Goal: Task Accomplishment & Management: Manage account settings

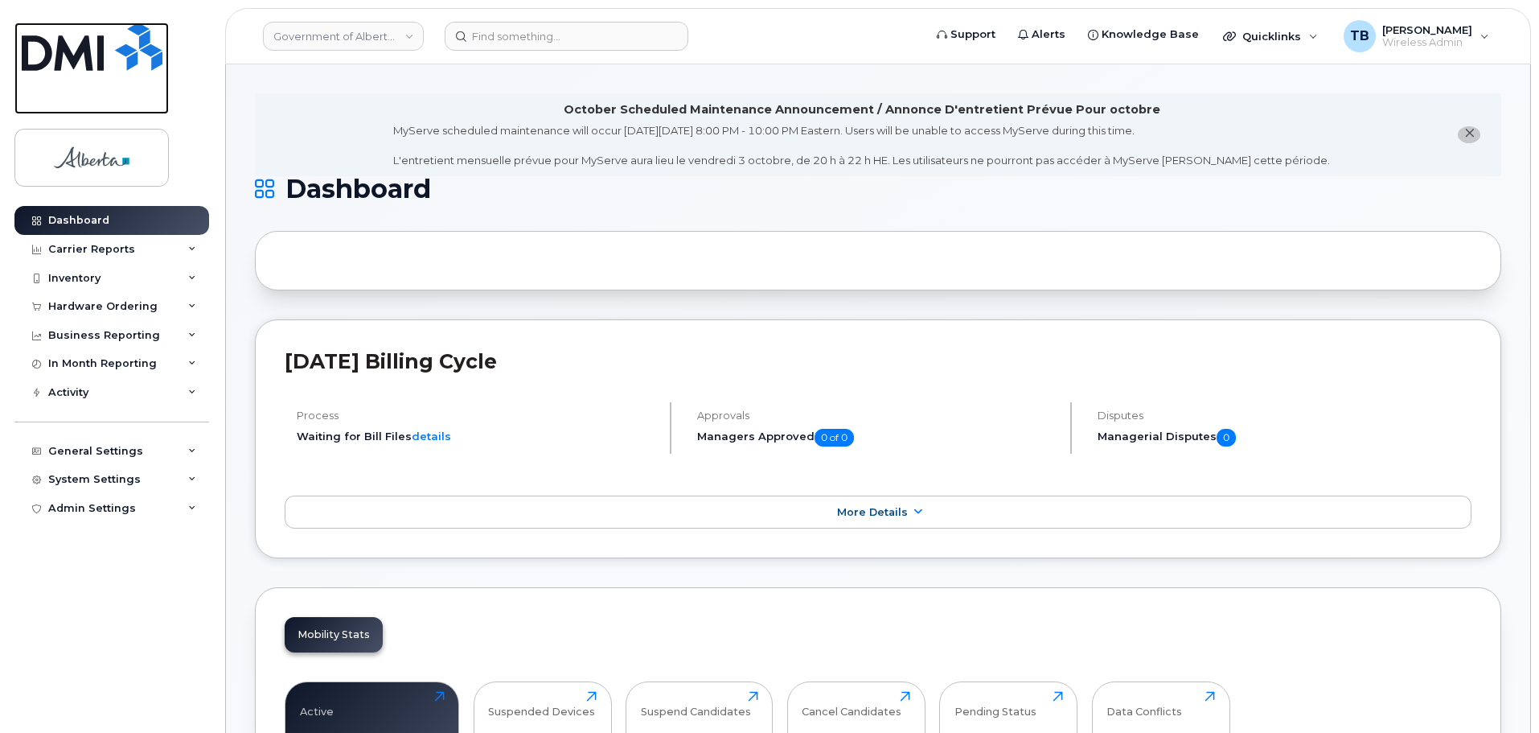
click at [59, 34] on img at bounding box center [92, 47] width 141 height 48
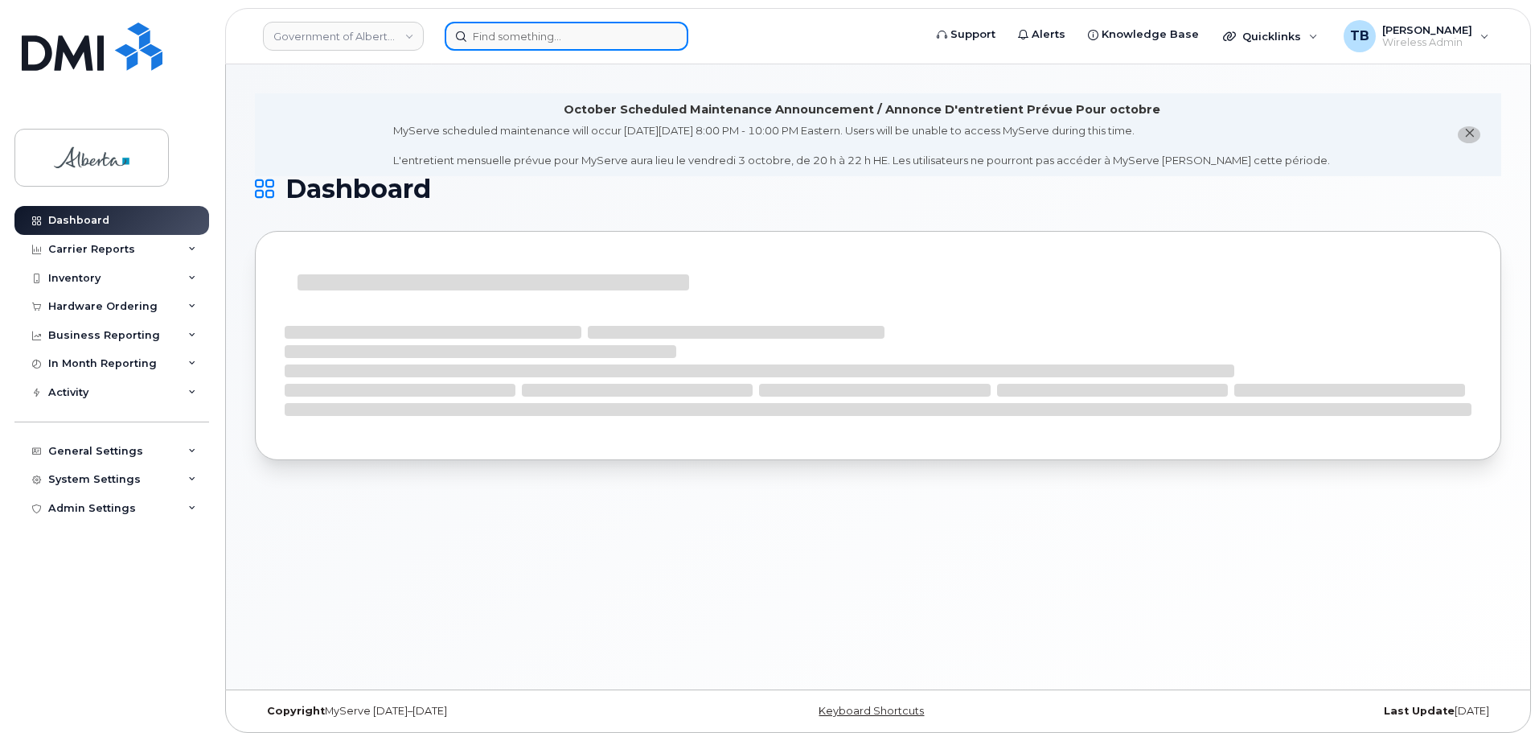
click at [509, 44] on input at bounding box center [567, 36] width 244 height 29
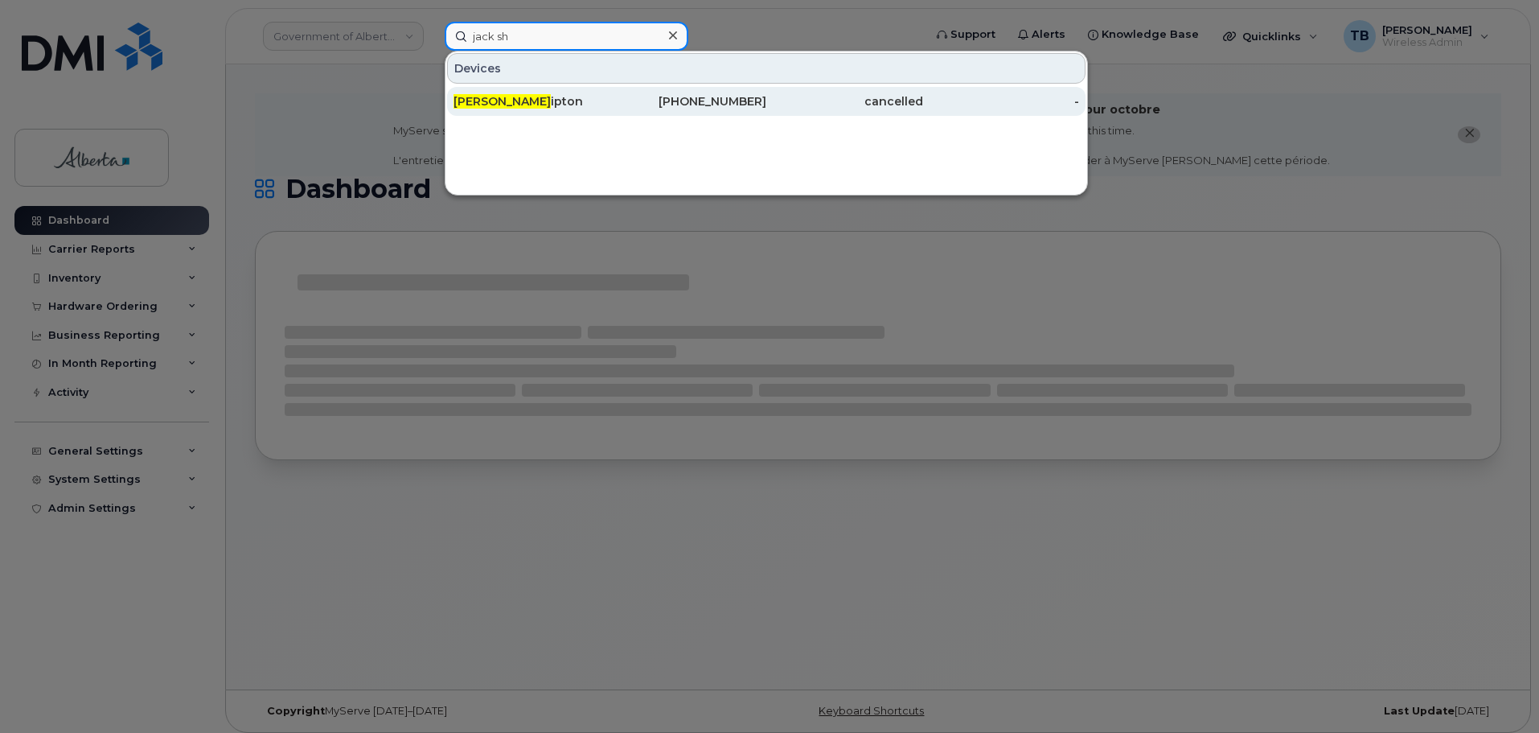
type input "jack sh"
click at [477, 108] on span "Jack Sh" at bounding box center [502, 101] width 97 height 14
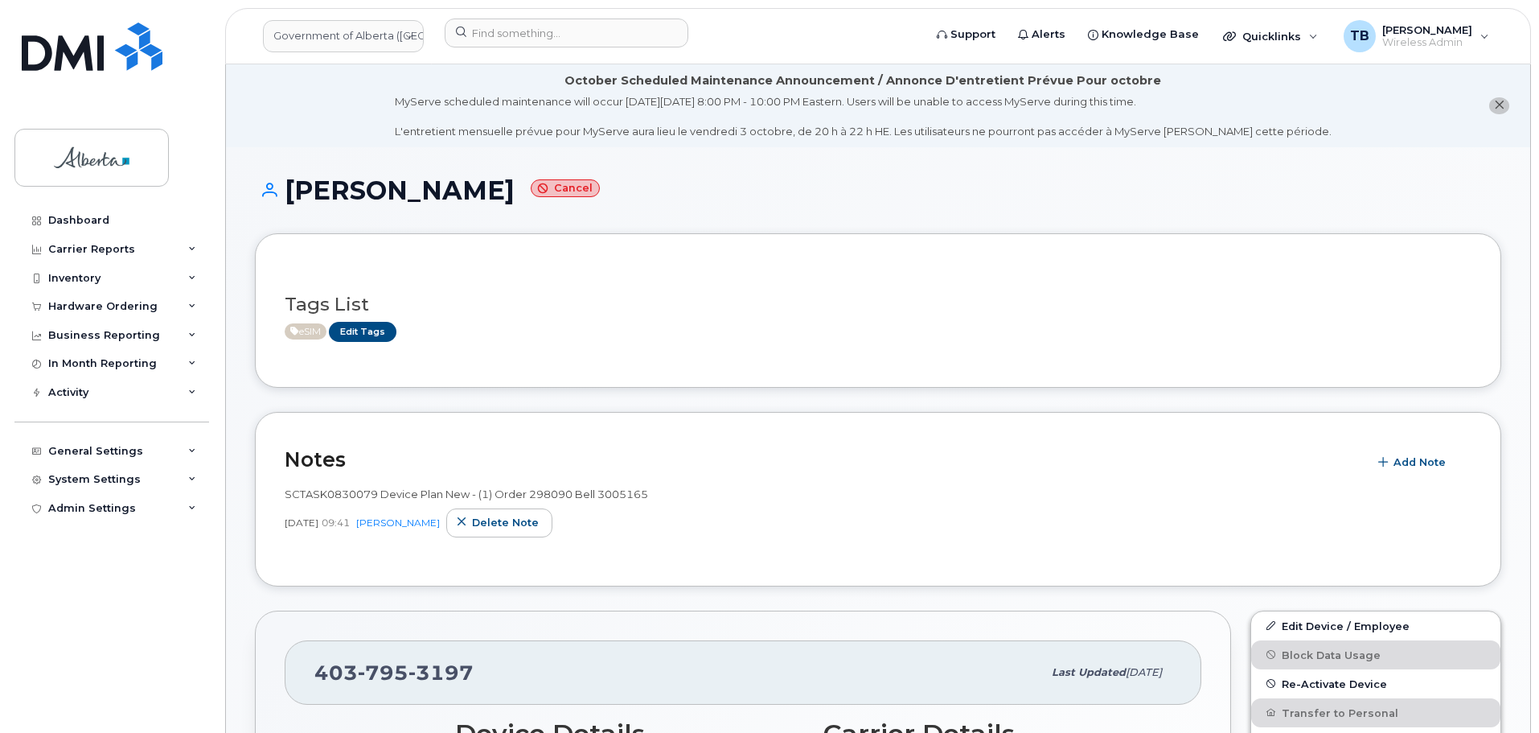
scroll to position [241, 0]
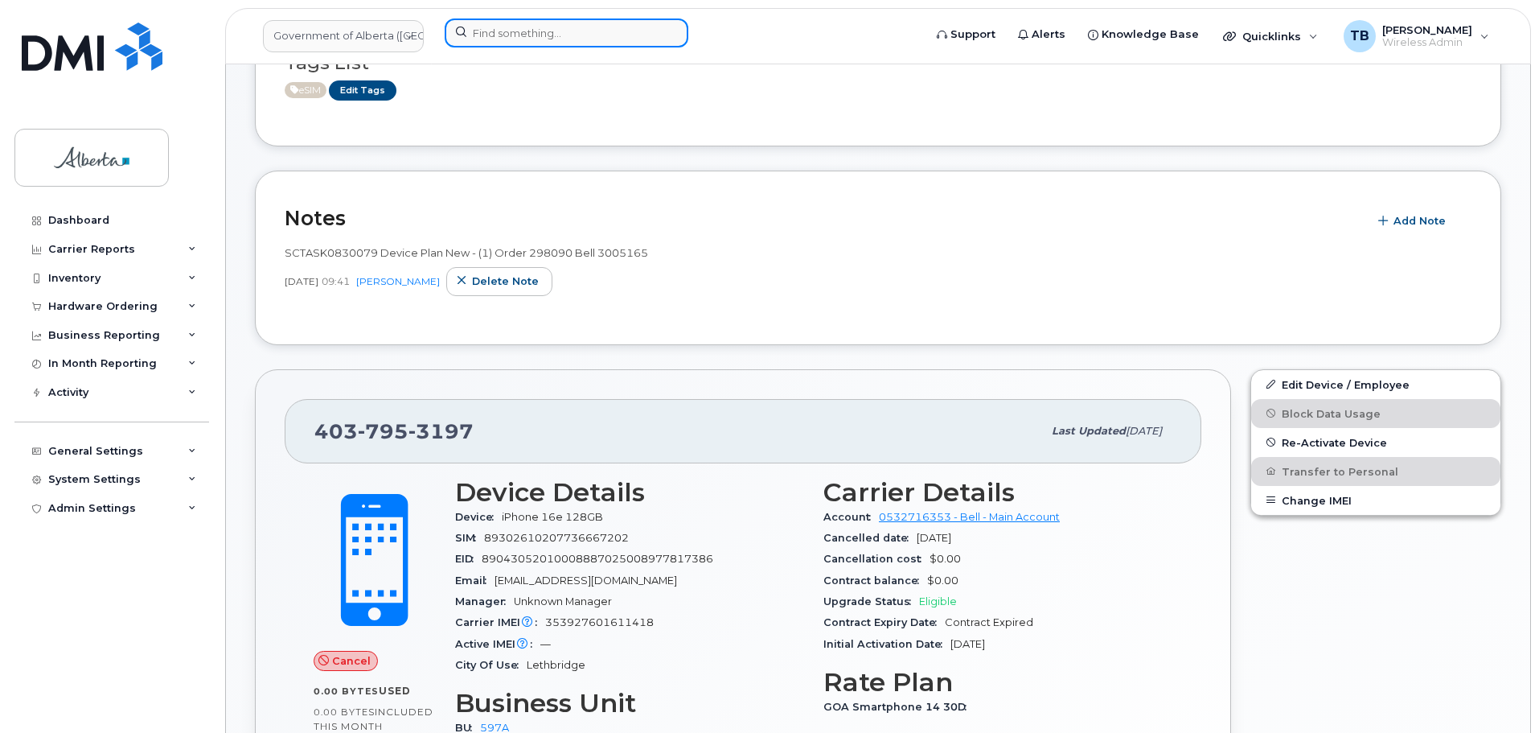
click at [518, 38] on input at bounding box center [567, 32] width 244 height 29
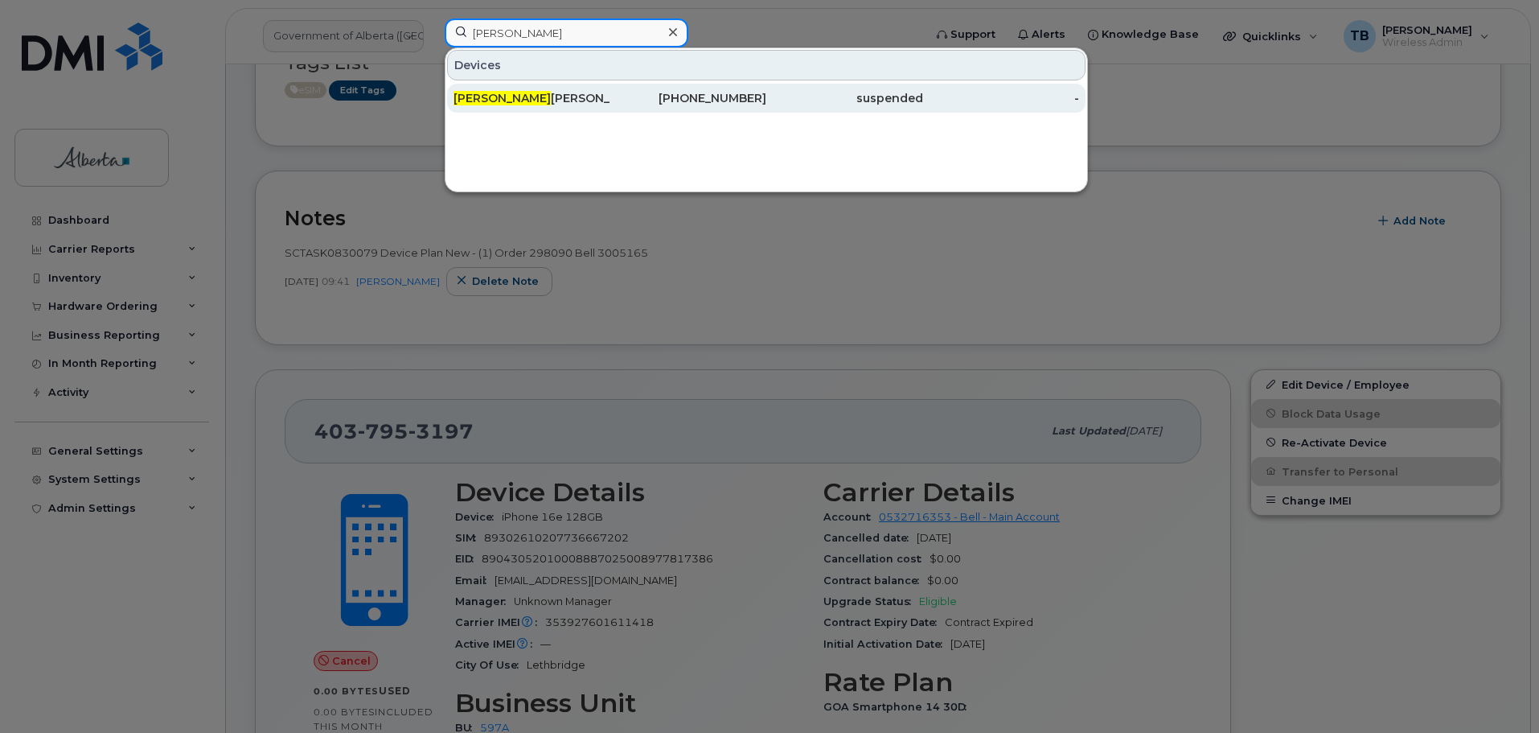
type input "dodi"
click at [518, 91] on div "Dodi Zuczek" at bounding box center [532, 98] width 157 height 16
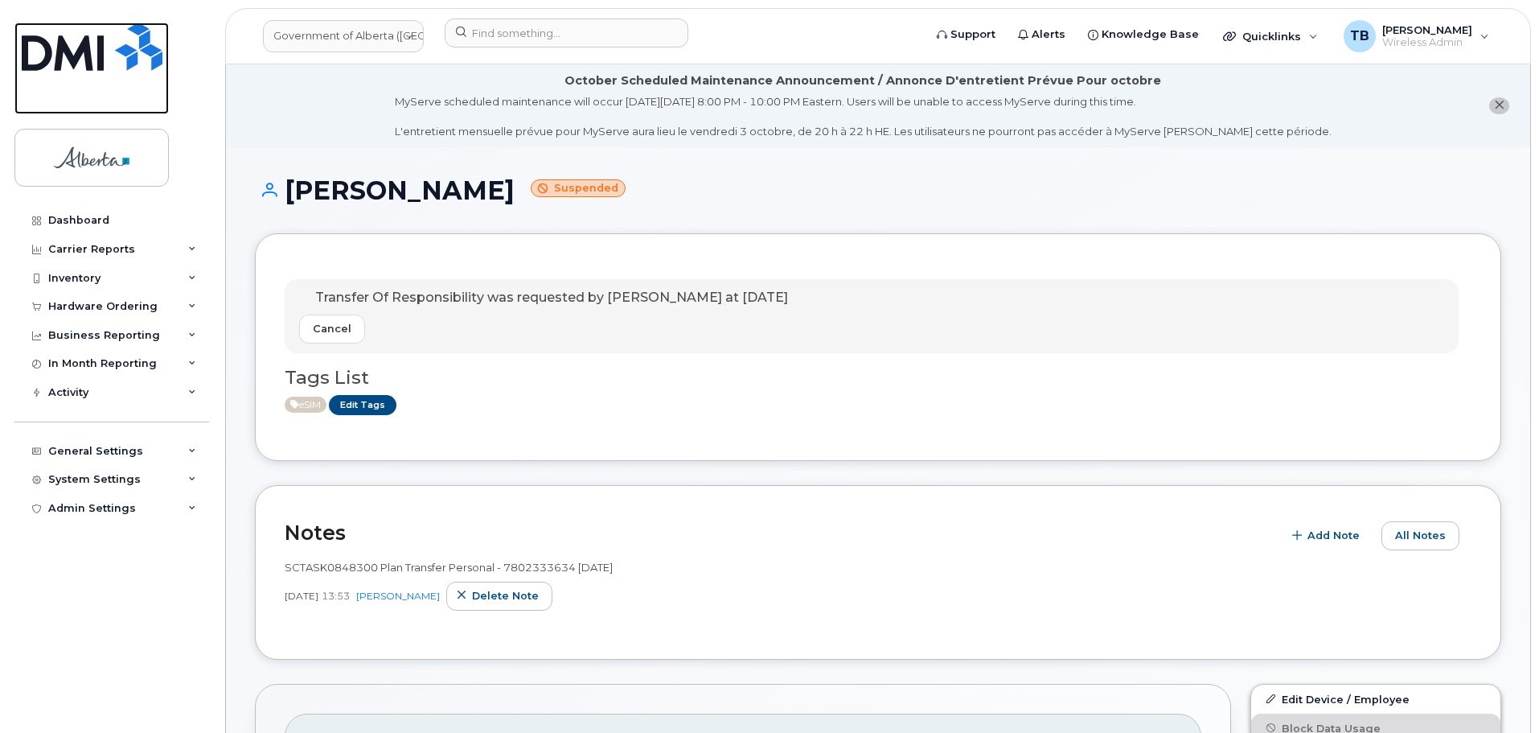
click at [88, 42] on img at bounding box center [92, 47] width 141 height 48
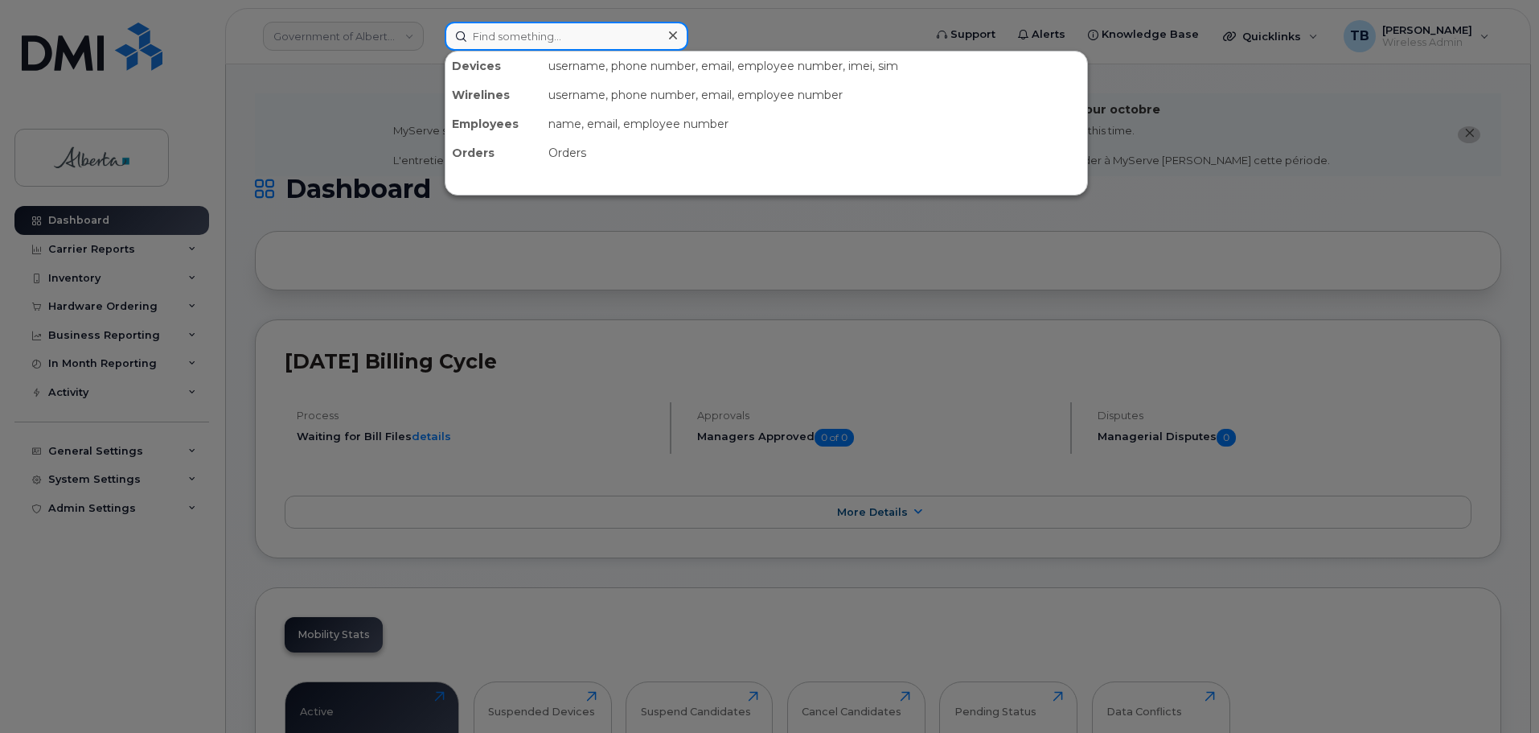
click at [474, 35] on input at bounding box center [567, 36] width 244 height 29
paste input "4037103705"
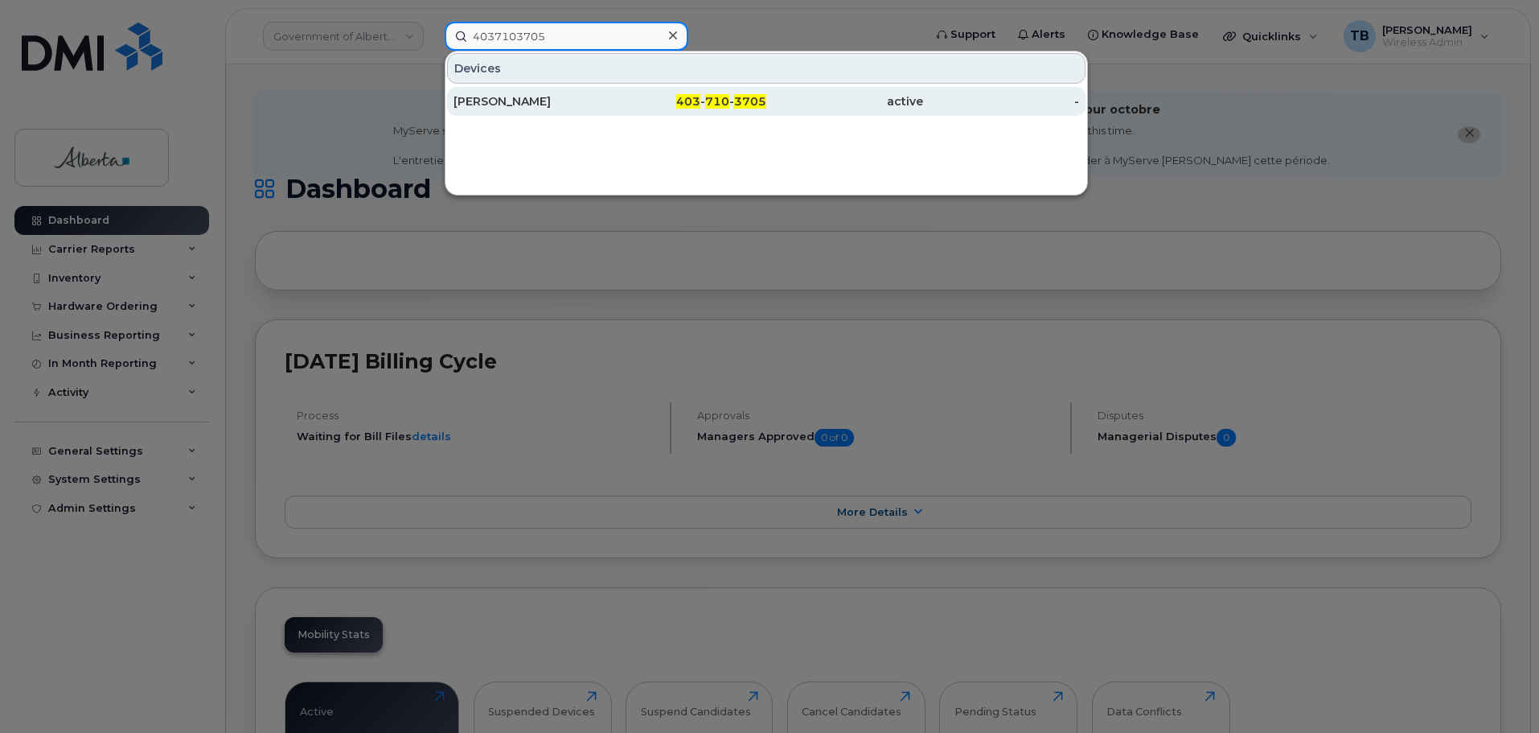
type input "4037103705"
click at [505, 107] on div "Hannah Lam" at bounding box center [532, 101] width 157 height 16
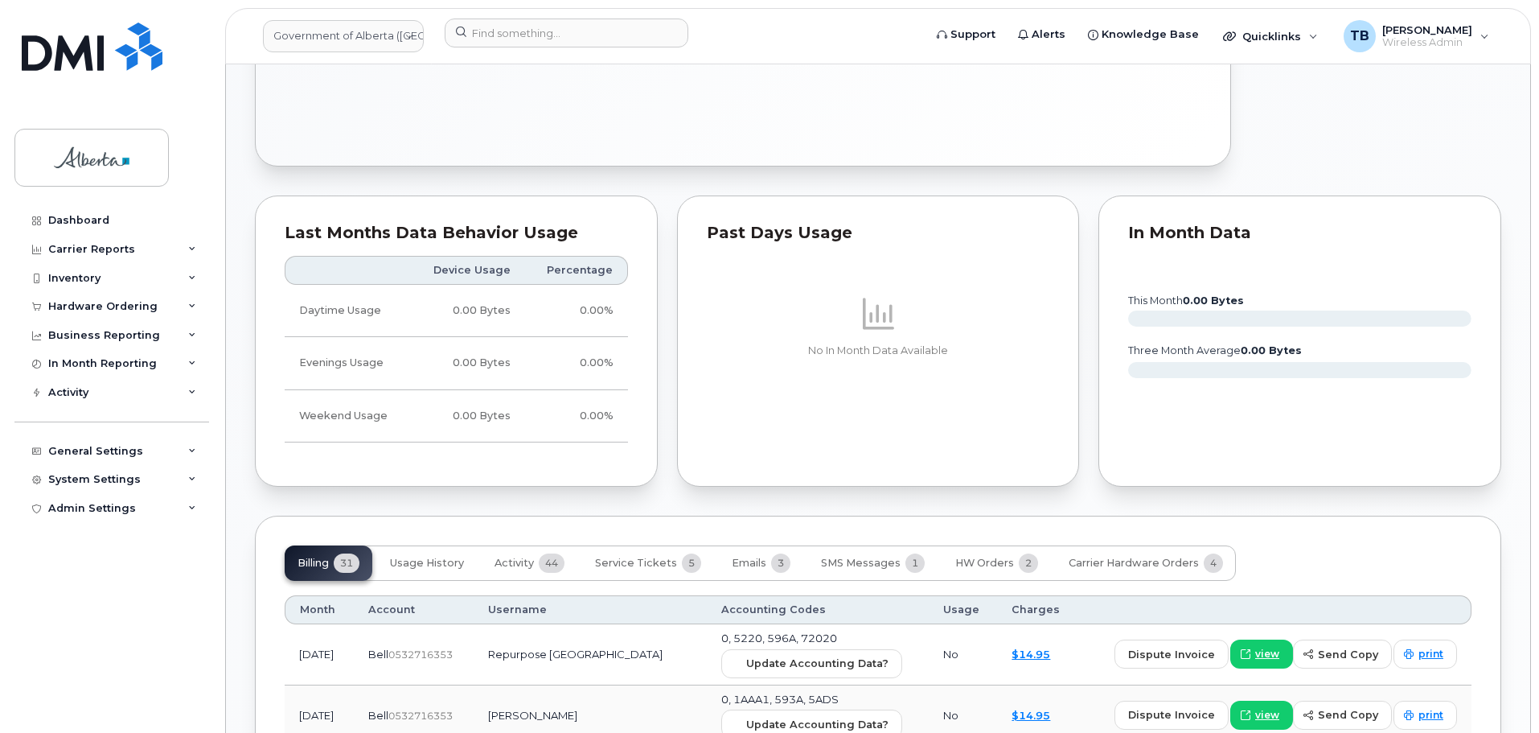
scroll to position [1126, 0]
click at [113, 311] on div "Hardware Ordering" at bounding box center [102, 306] width 109 height 13
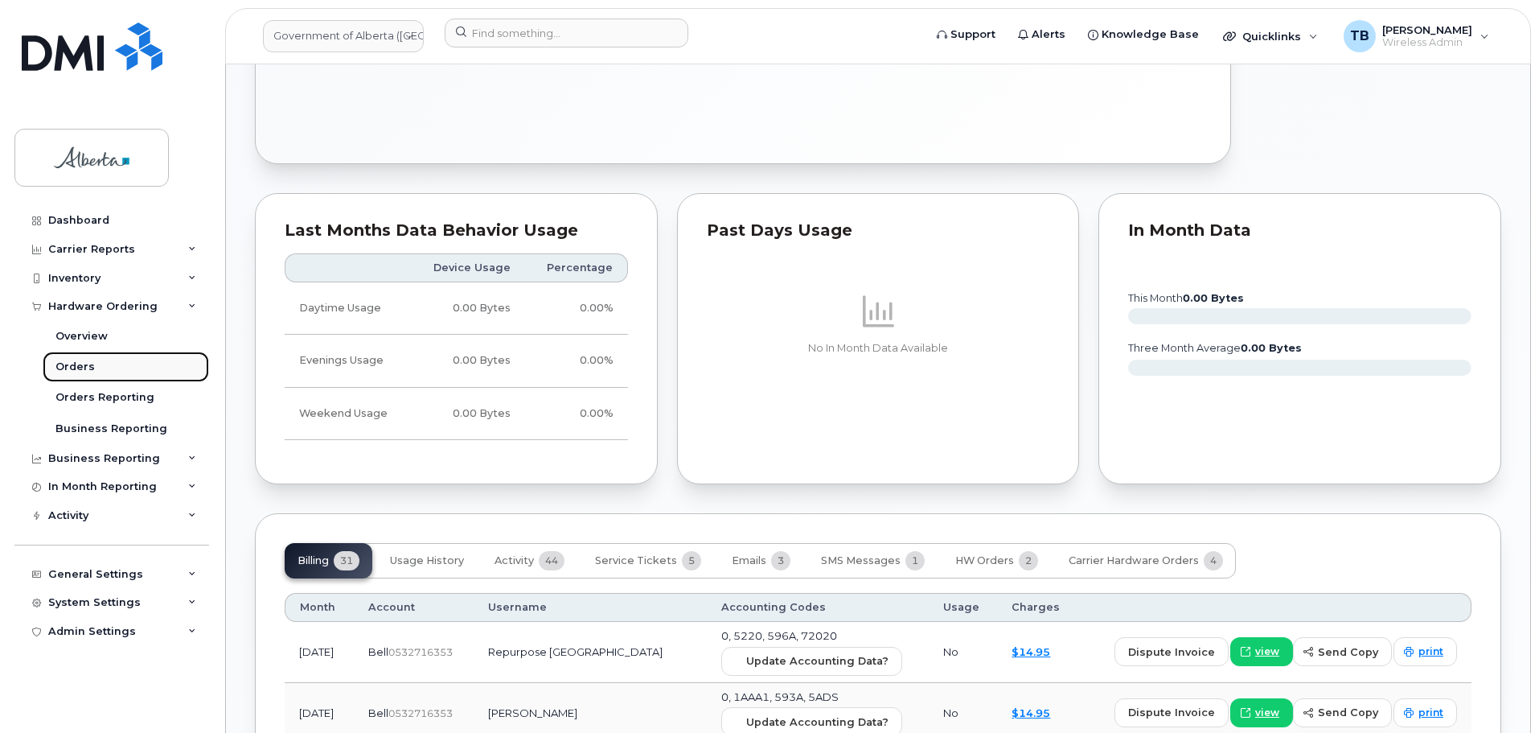
click at [88, 358] on link "Orders" at bounding box center [126, 366] width 166 height 31
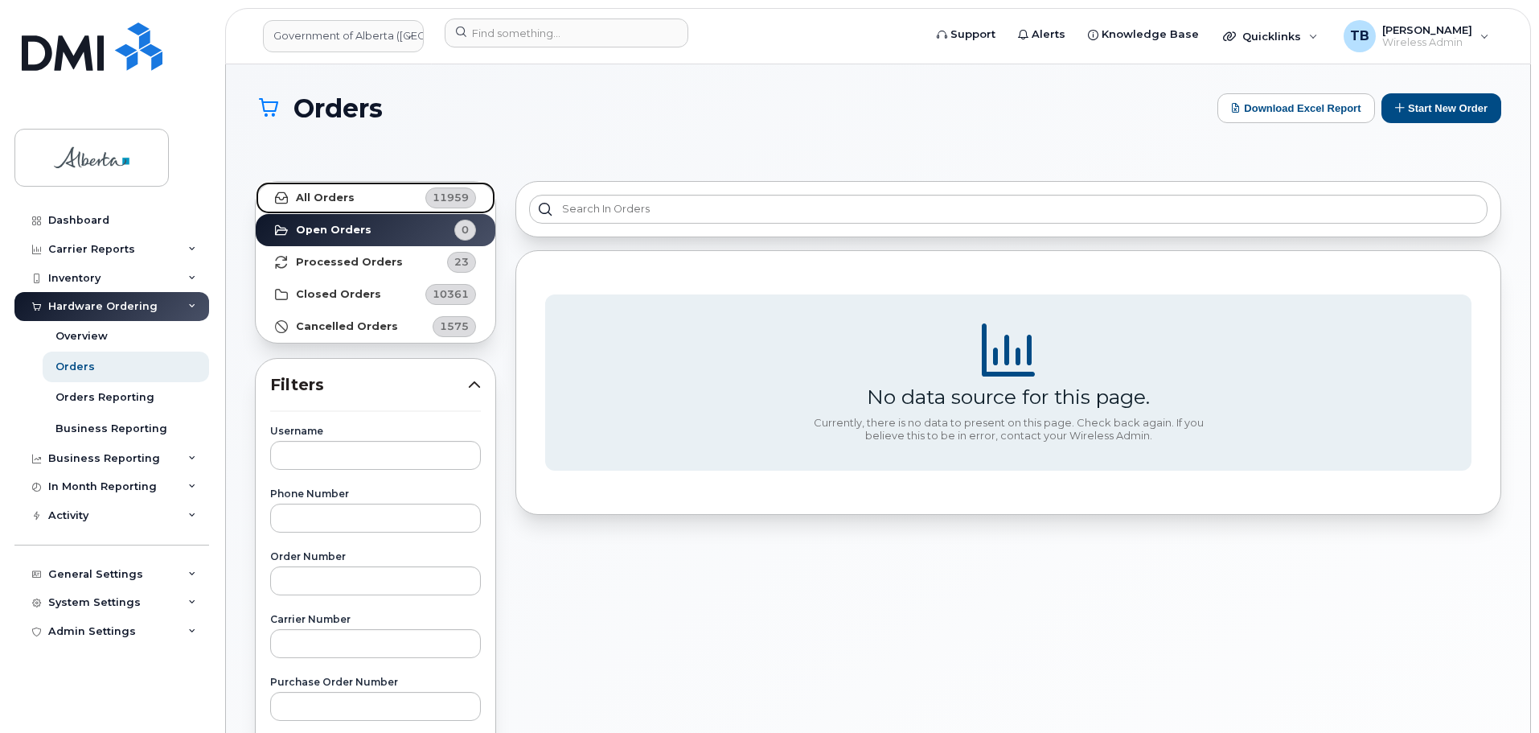
click at [313, 192] on strong "All Orders" at bounding box center [325, 197] width 59 height 13
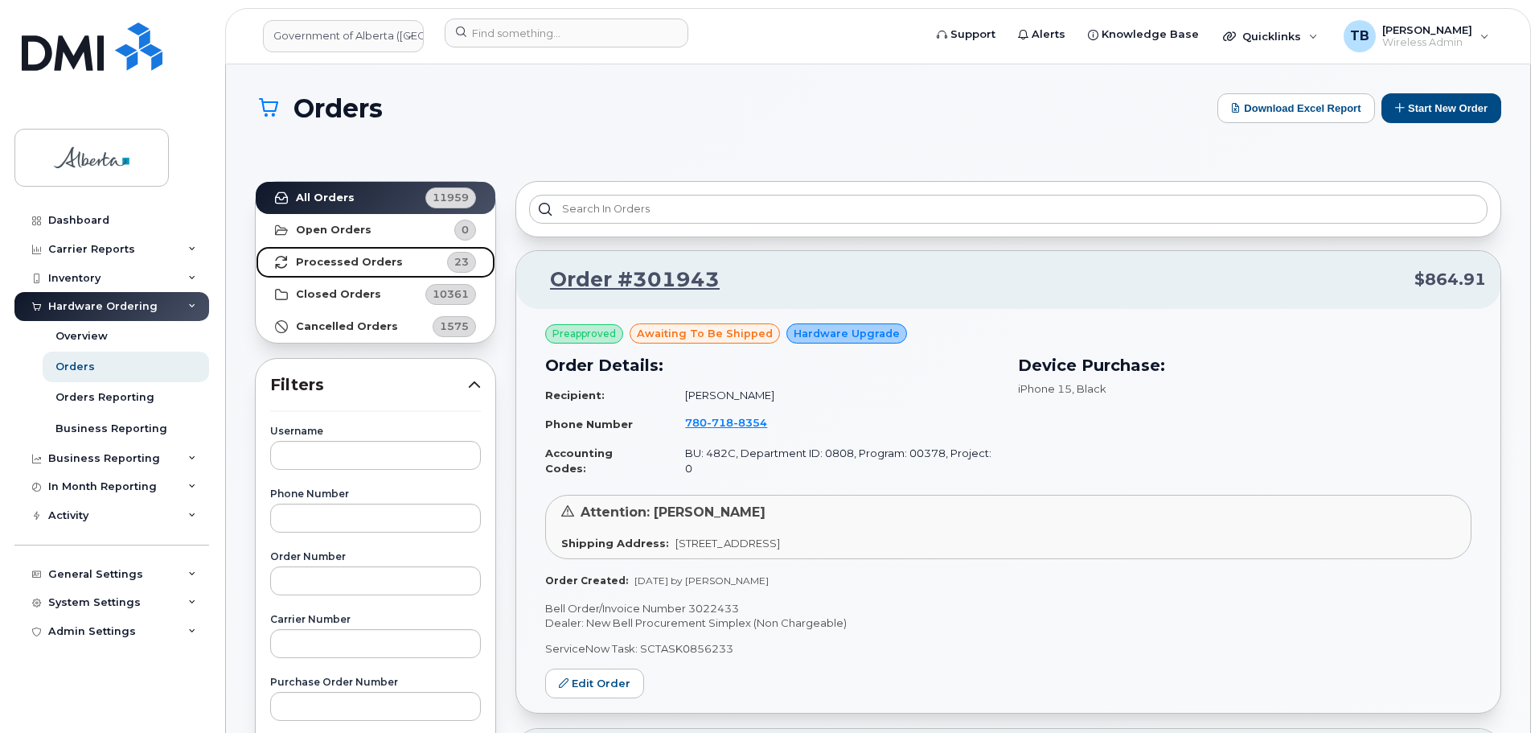
click at [320, 275] on link "Processed Orders 23" at bounding box center [376, 262] width 240 height 32
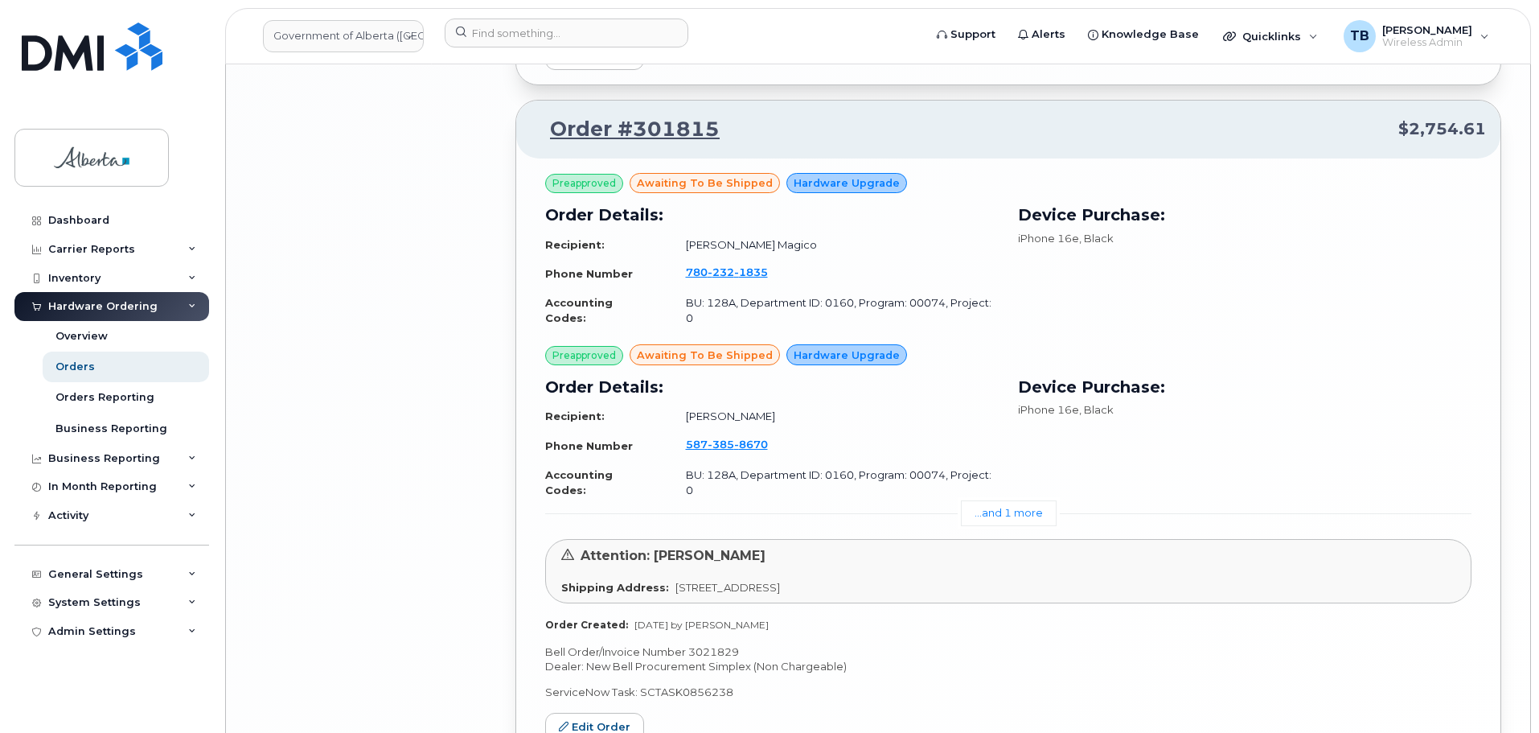
scroll to position [3516, 0]
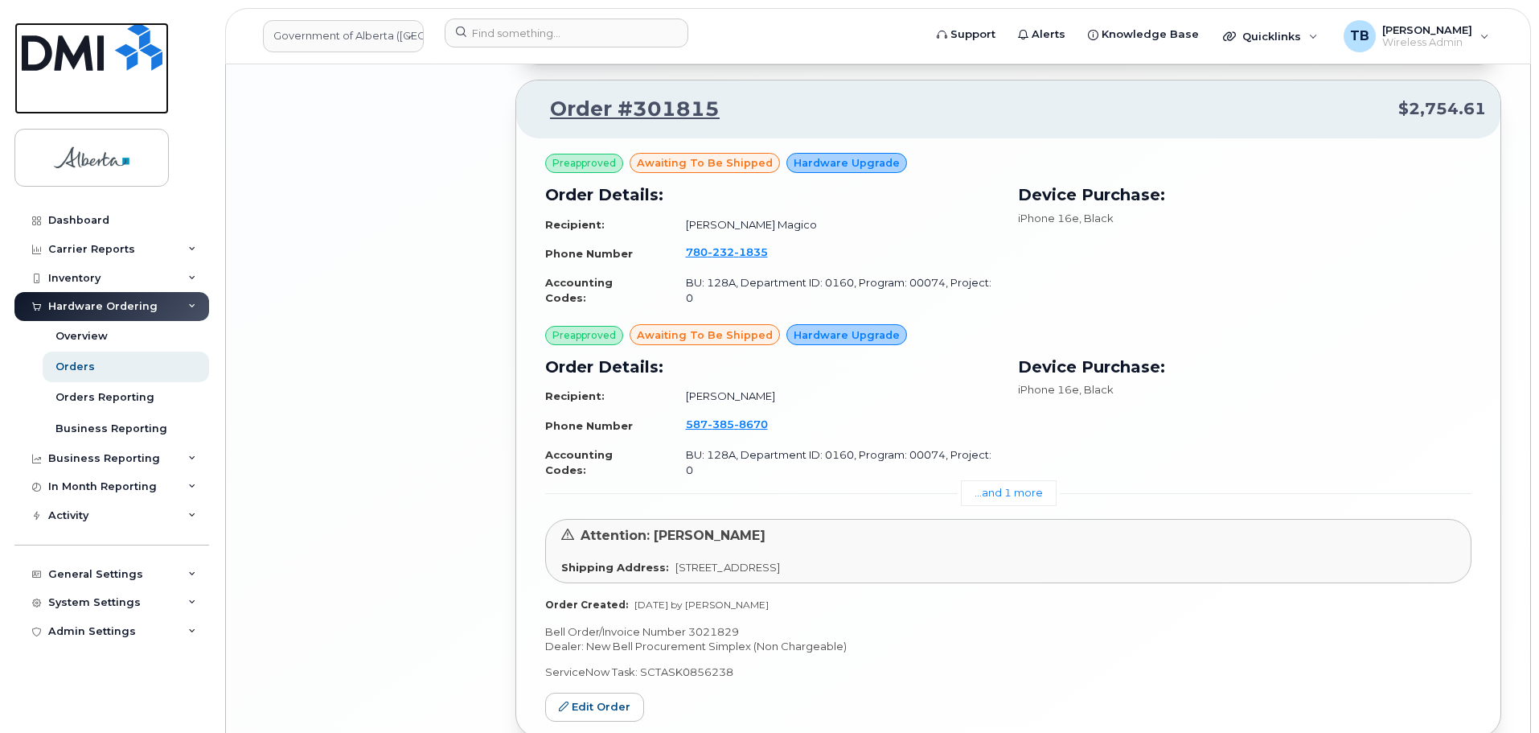
click at [101, 71] on link at bounding box center [91, 69] width 154 height 92
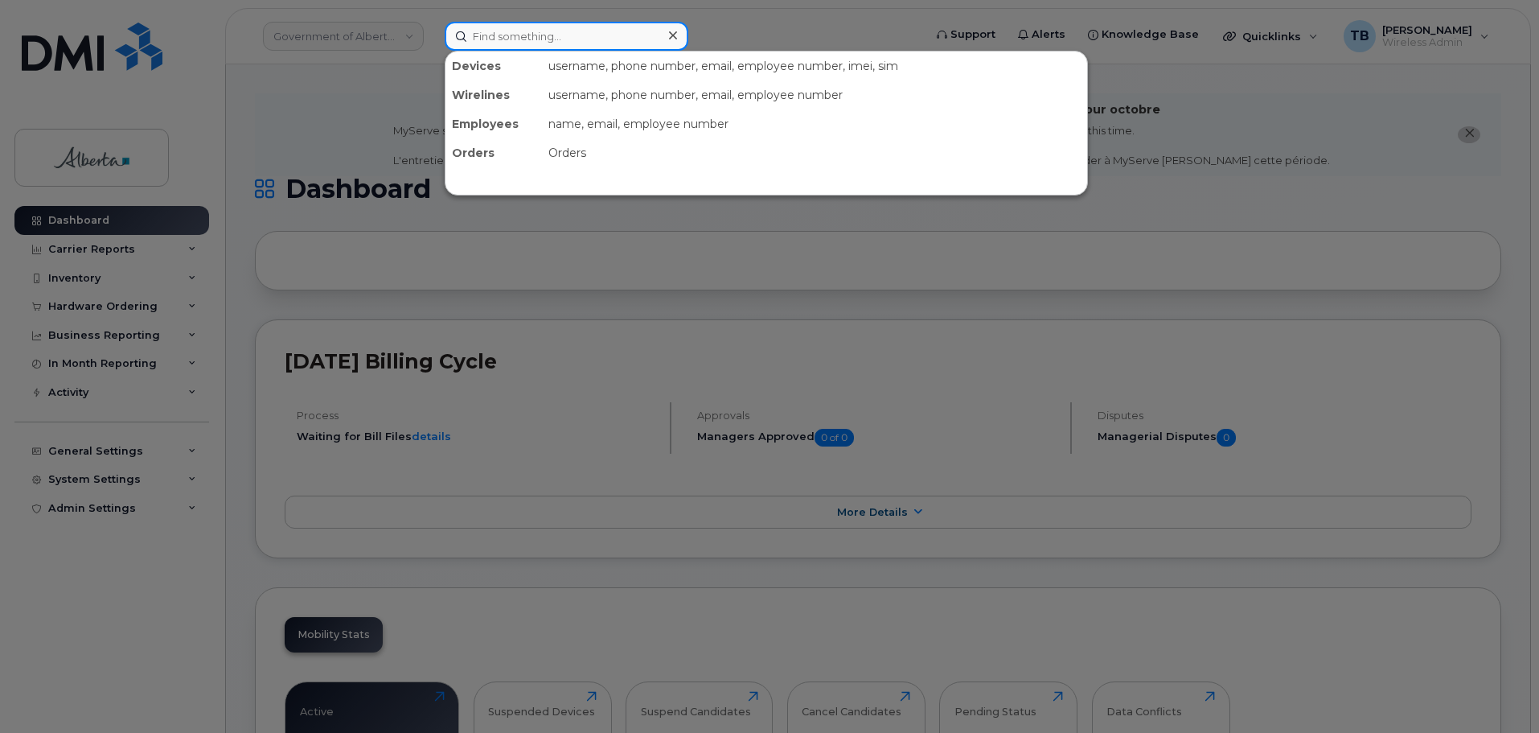
click at [476, 43] on input at bounding box center [567, 36] width 244 height 29
paste input "7802644901"
type input "7802644901"
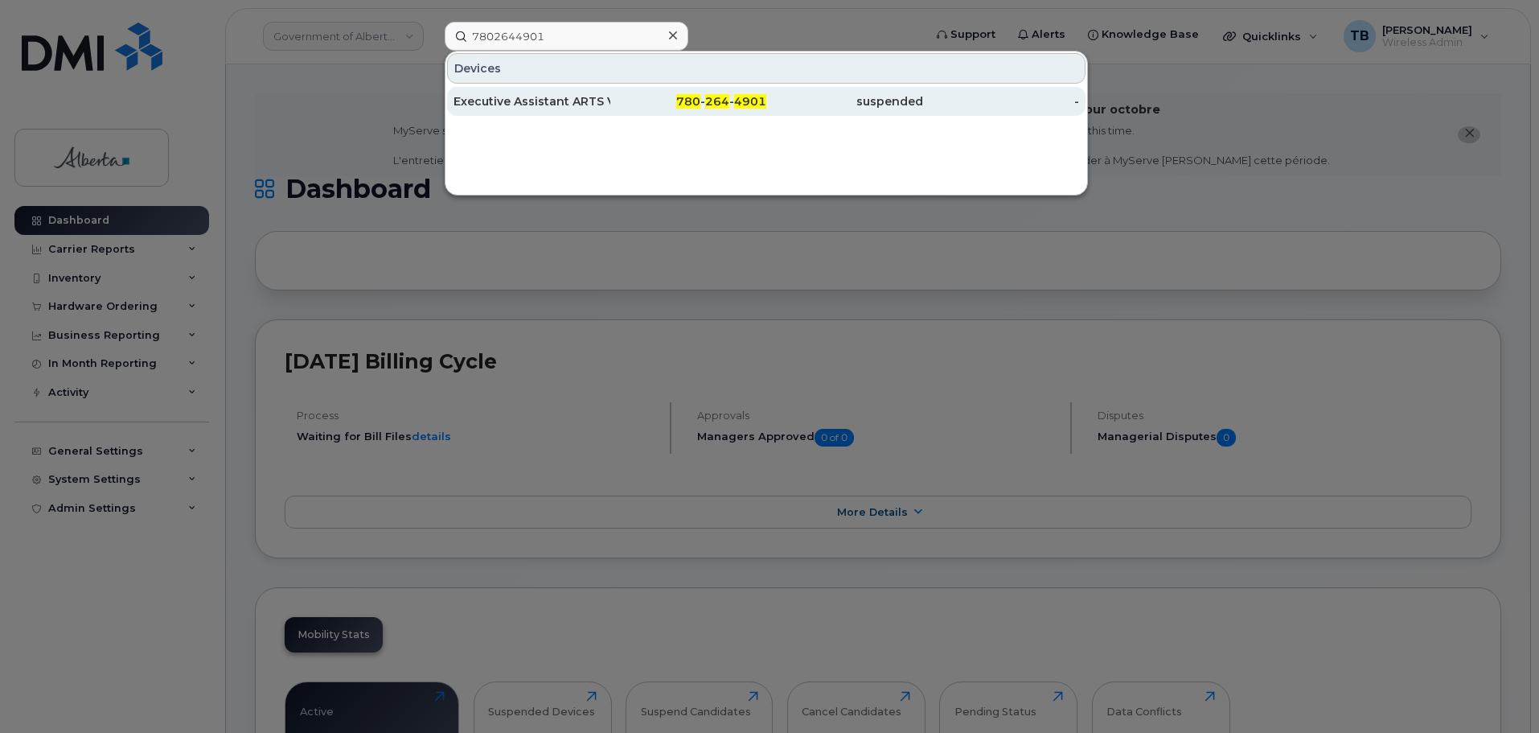
click at [487, 109] on div "Executive Assistant ARTS Vacant" at bounding box center [532, 101] width 157 height 16
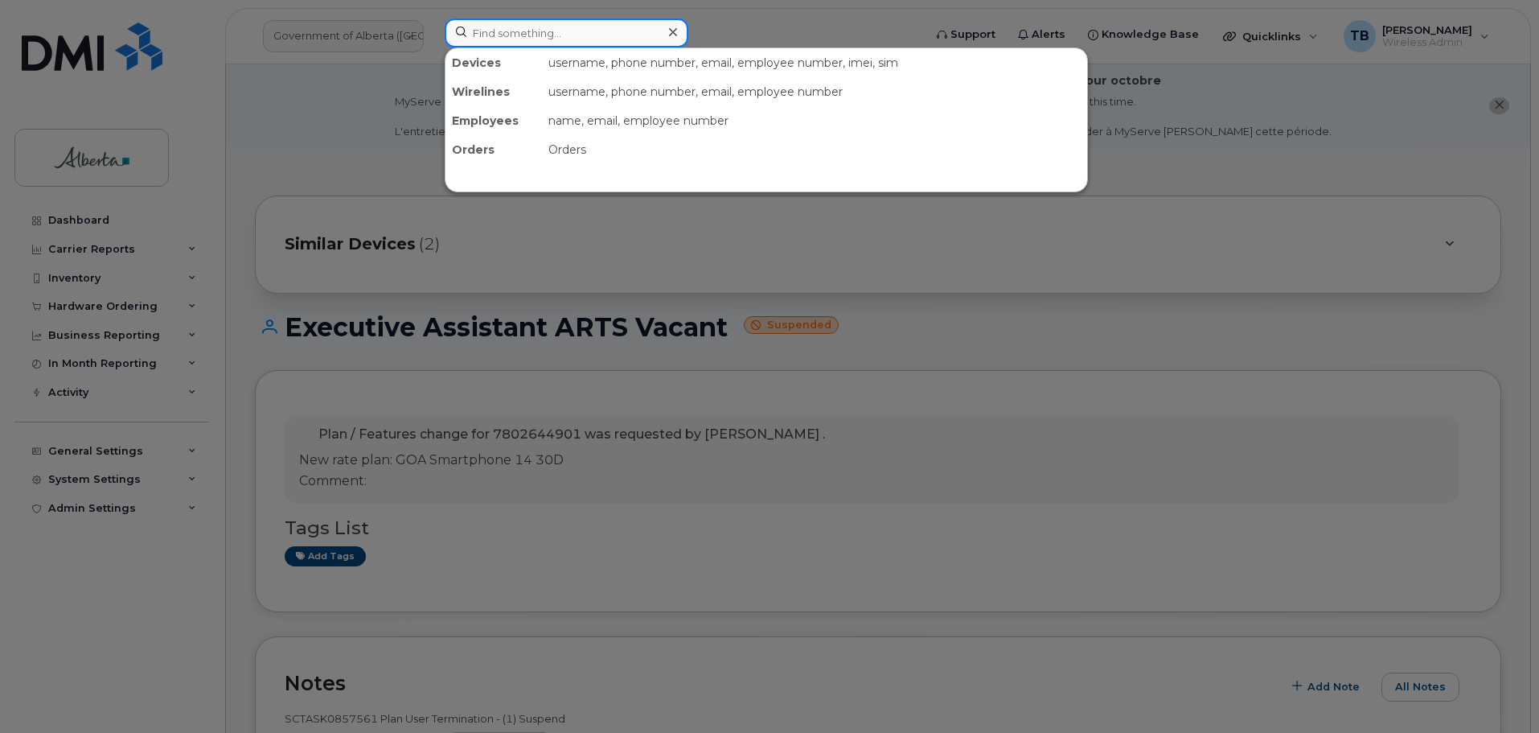
click at [511, 34] on input at bounding box center [567, 32] width 244 height 29
paste input "7802978539"
type input "7802978539"
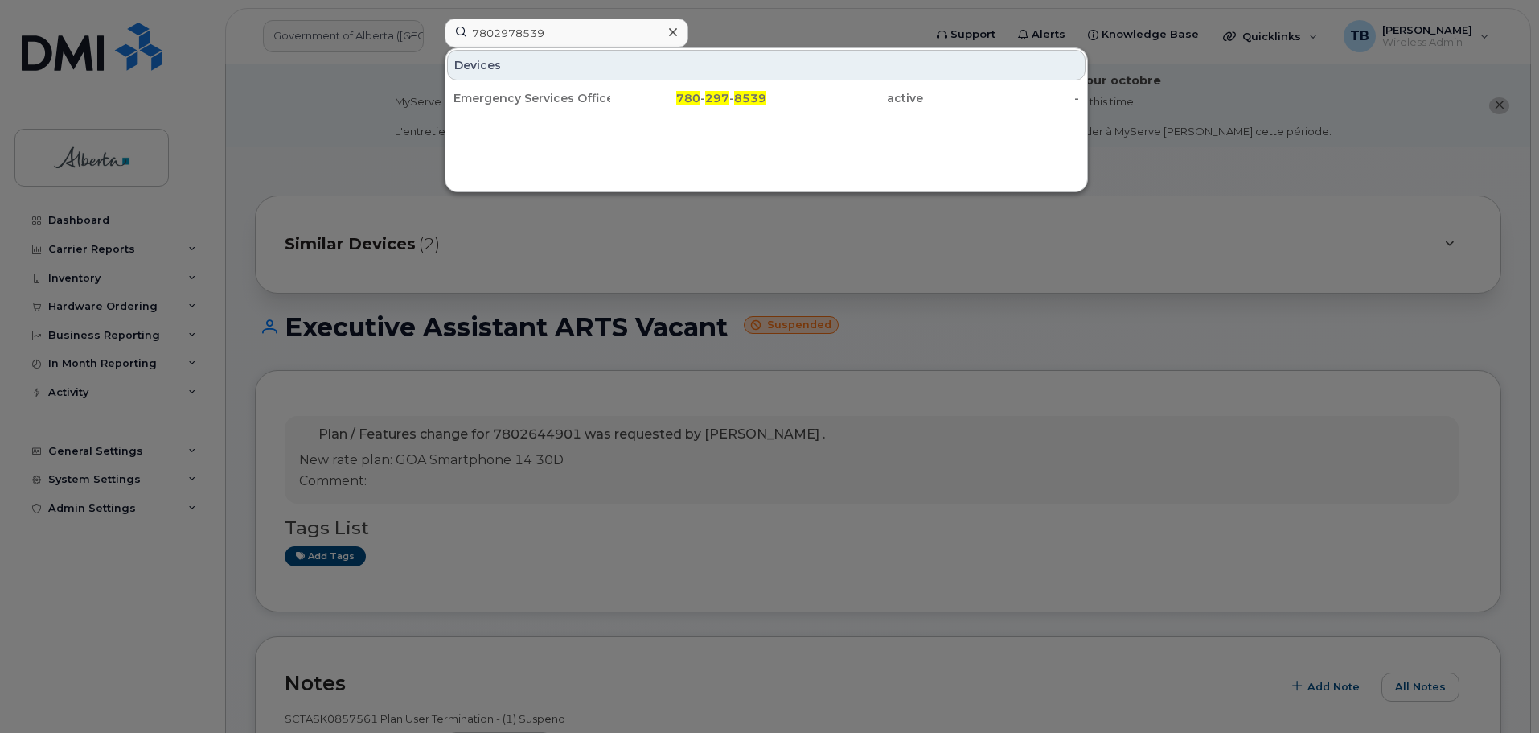
drag, startPoint x: 507, startPoint y: 100, endPoint x: 499, endPoint y: 5, distance: 95.2
click at [507, 98] on div "Emergency Services Officer Vacant" at bounding box center [532, 98] width 157 height 16
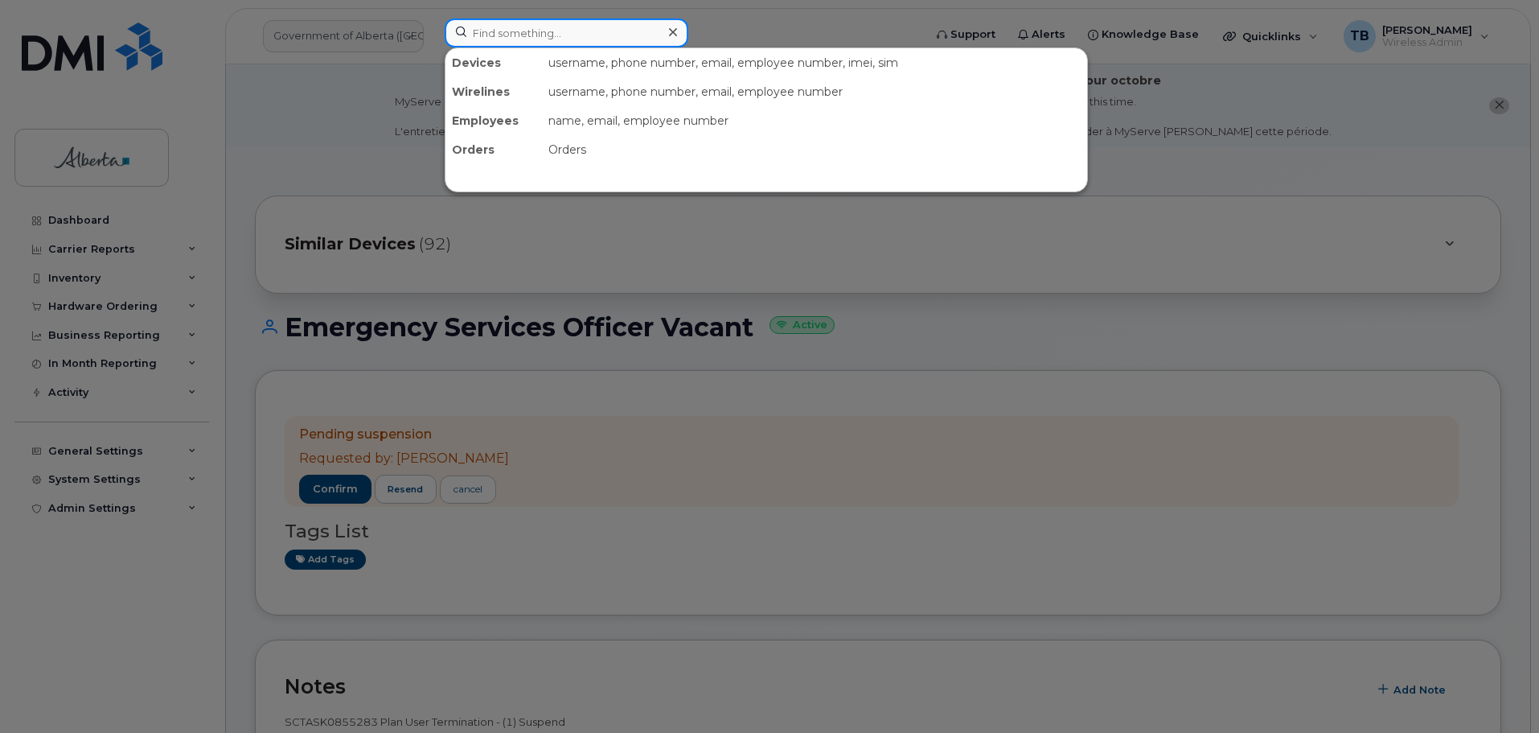
click at [523, 23] on input at bounding box center [567, 32] width 244 height 29
paste input "4037953197"
type input "4037953197"
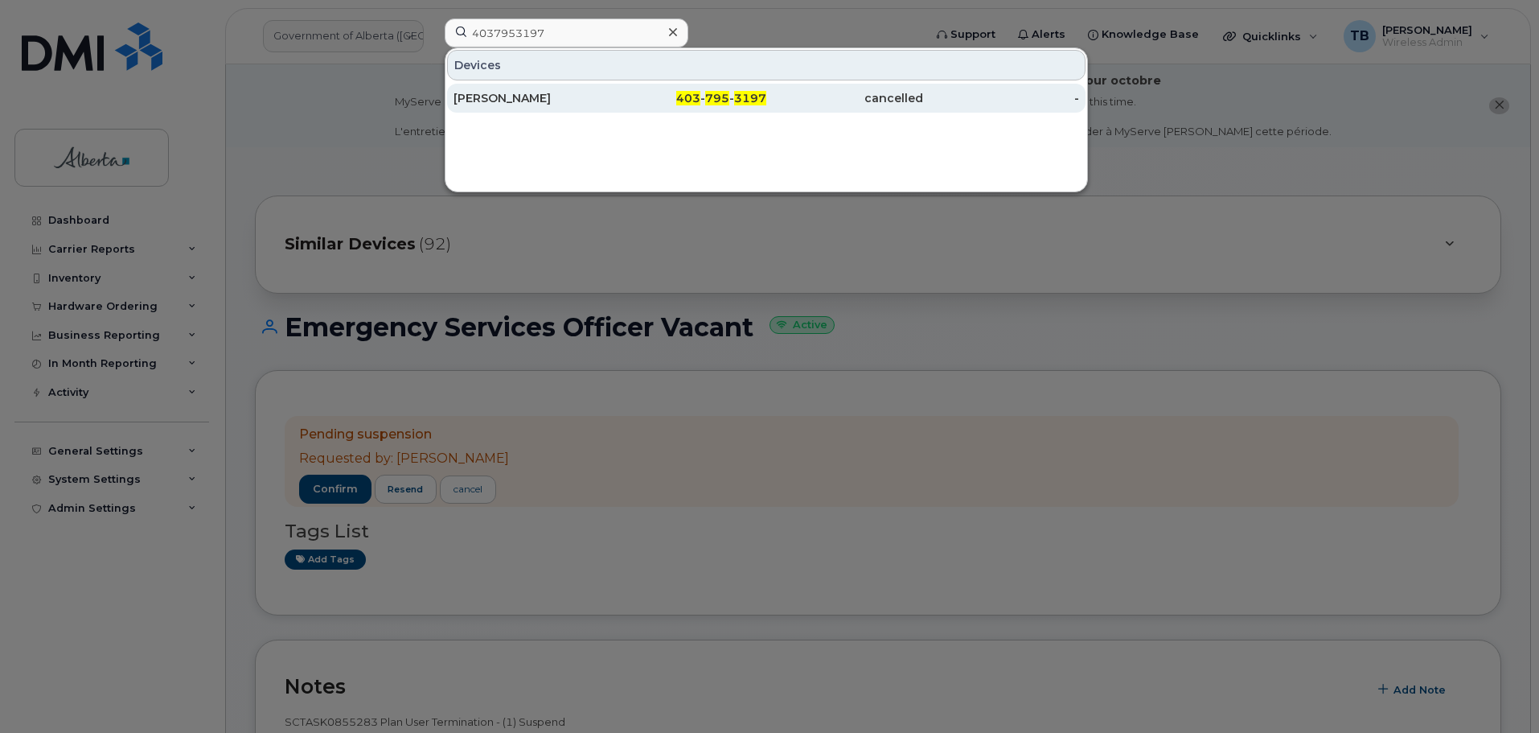
click at [520, 106] on div "[PERSON_NAME]" at bounding box center [532, 98] width 157 height 29
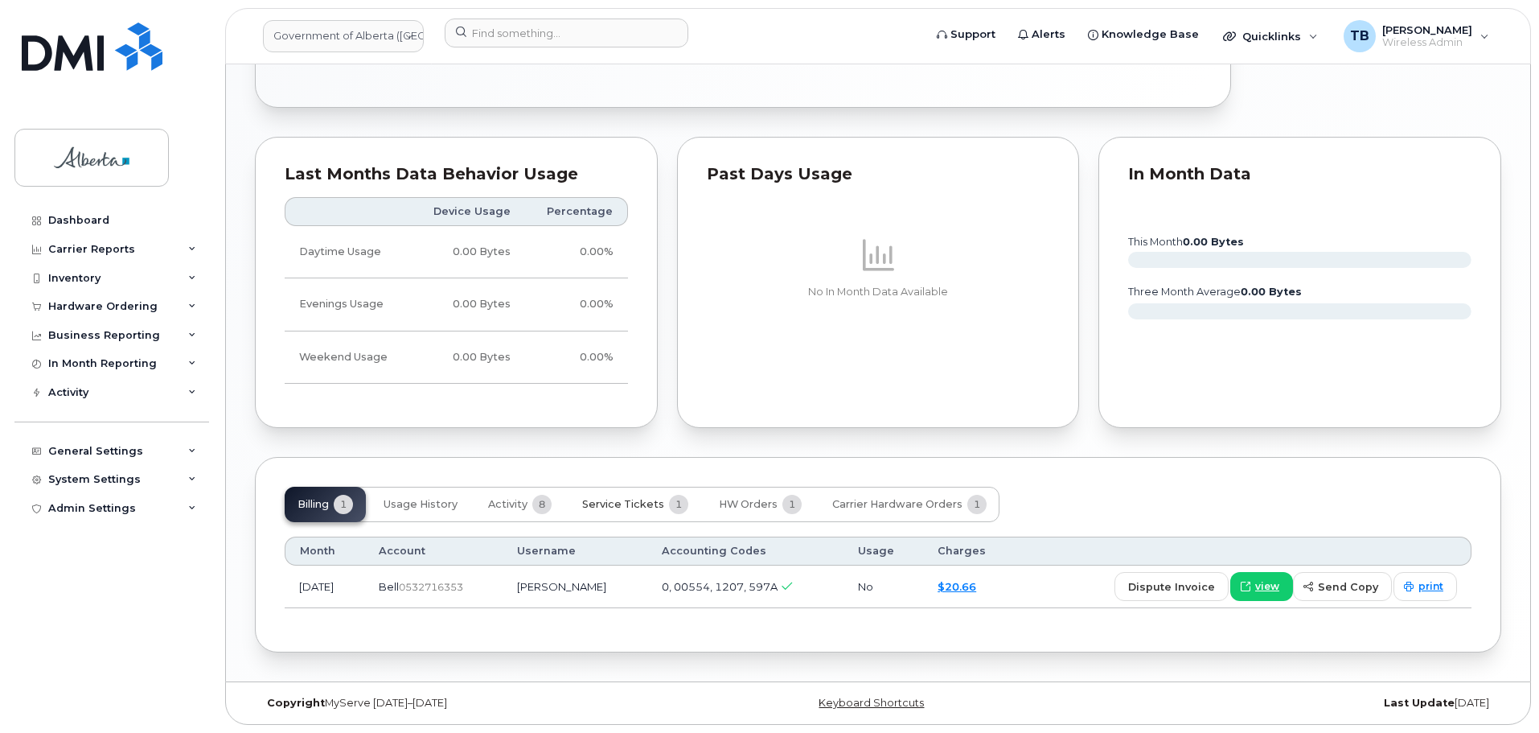
click at [592, 491] on button "Service Tickets 1" at bounding box center [635, 504] width 132 height 35
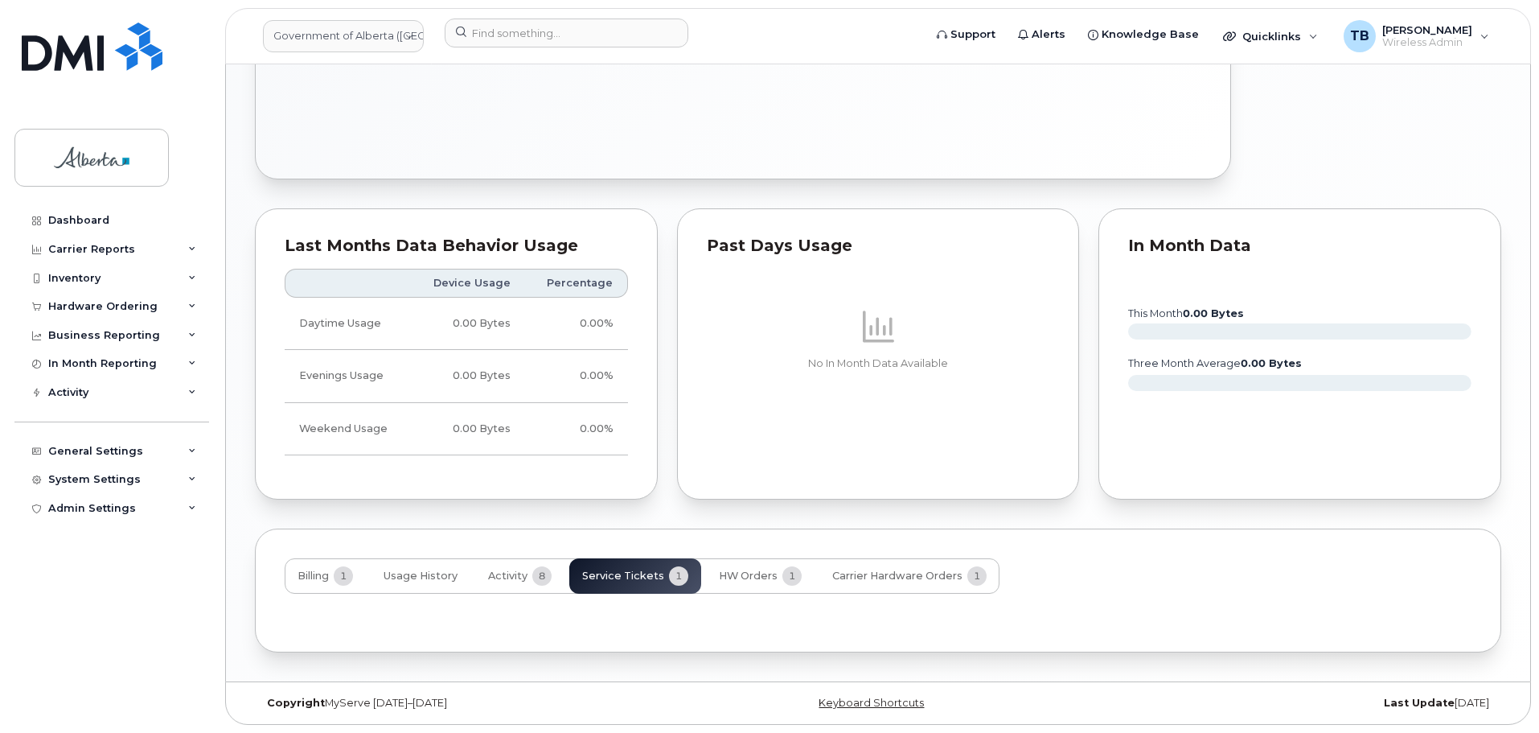
scroll to position [1063, 0]
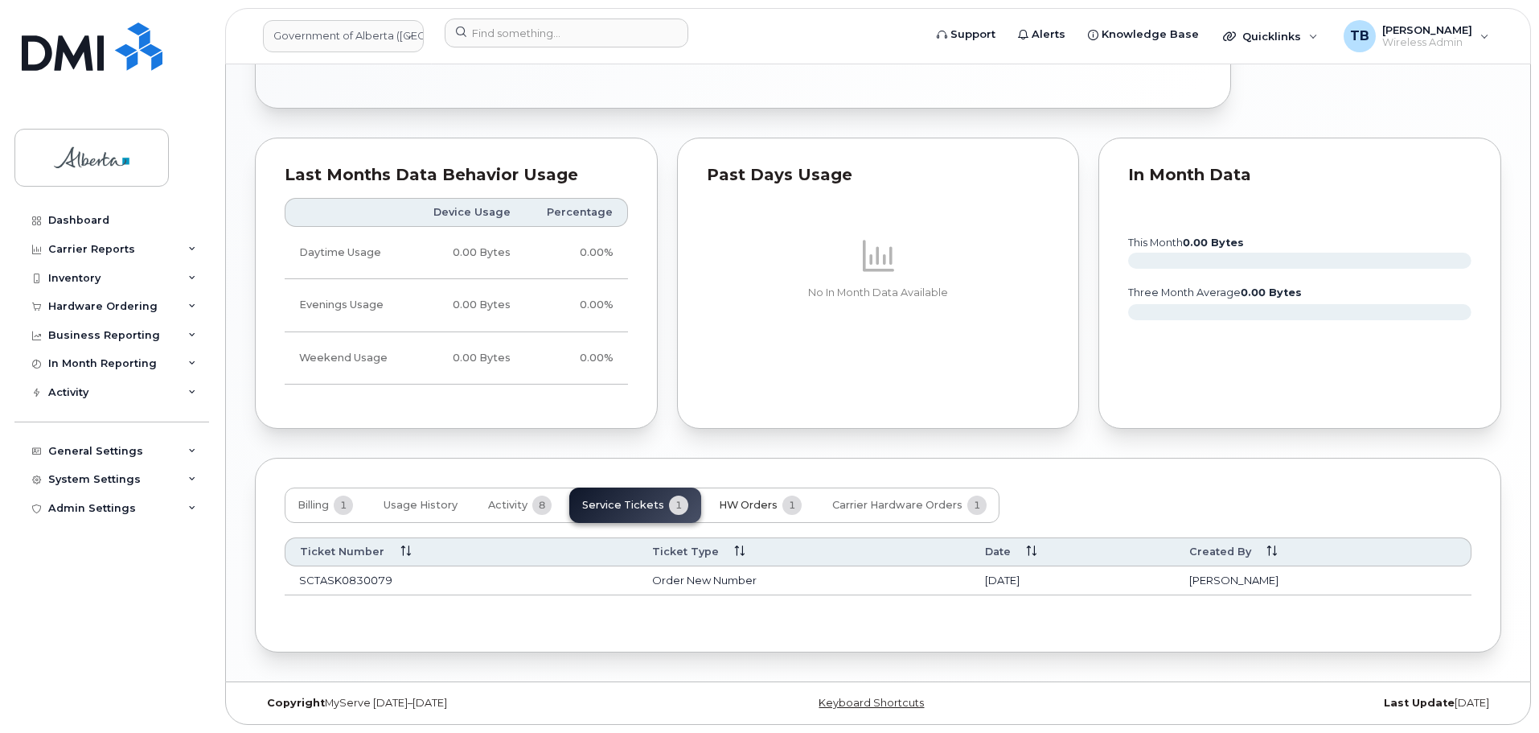
click at [752, 511] on span "HW Orders" at bounding box center [748, 505] width 59 height 13
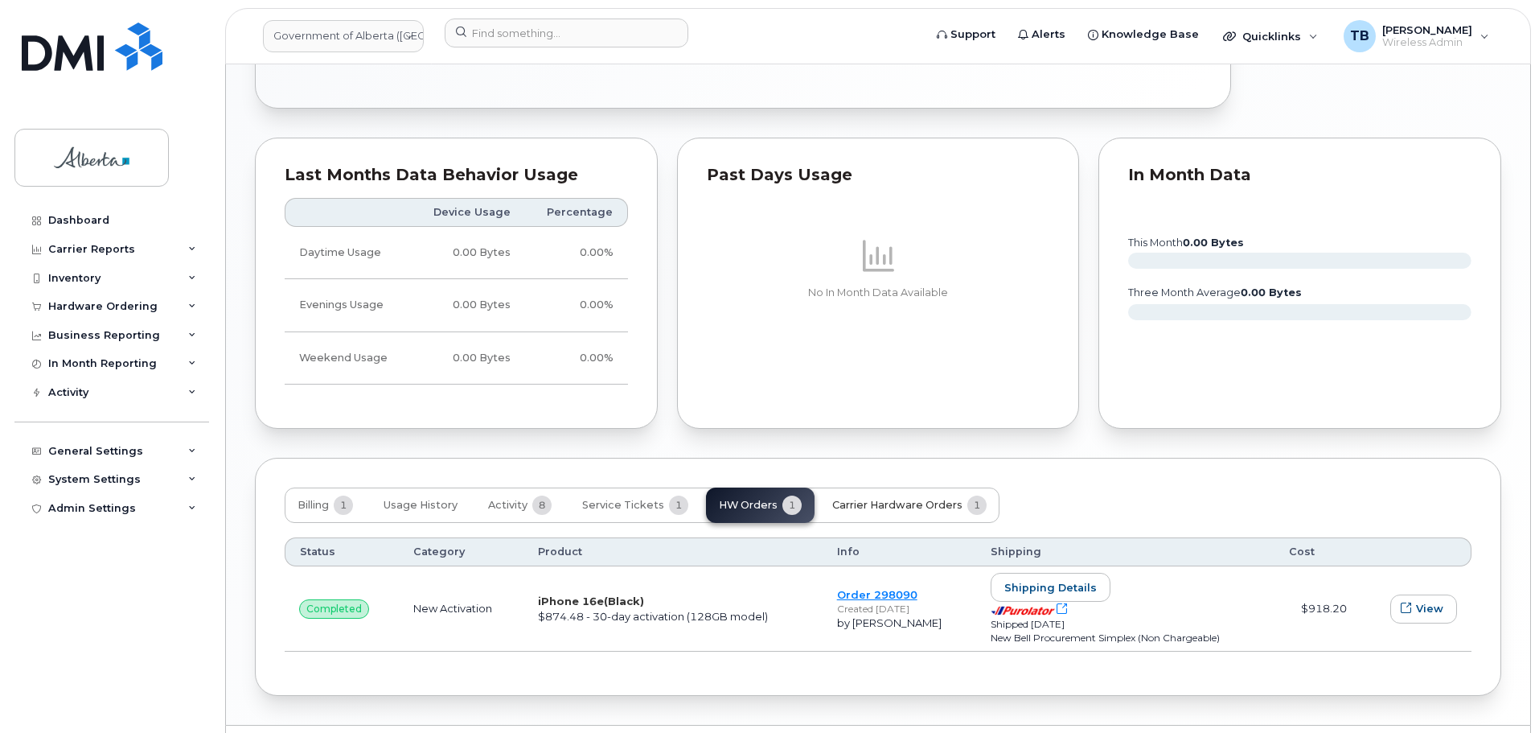
click at [863, 513] on button "Carrier Hardware Orders 1" at bounding box center [909, 504] width 180 height 35
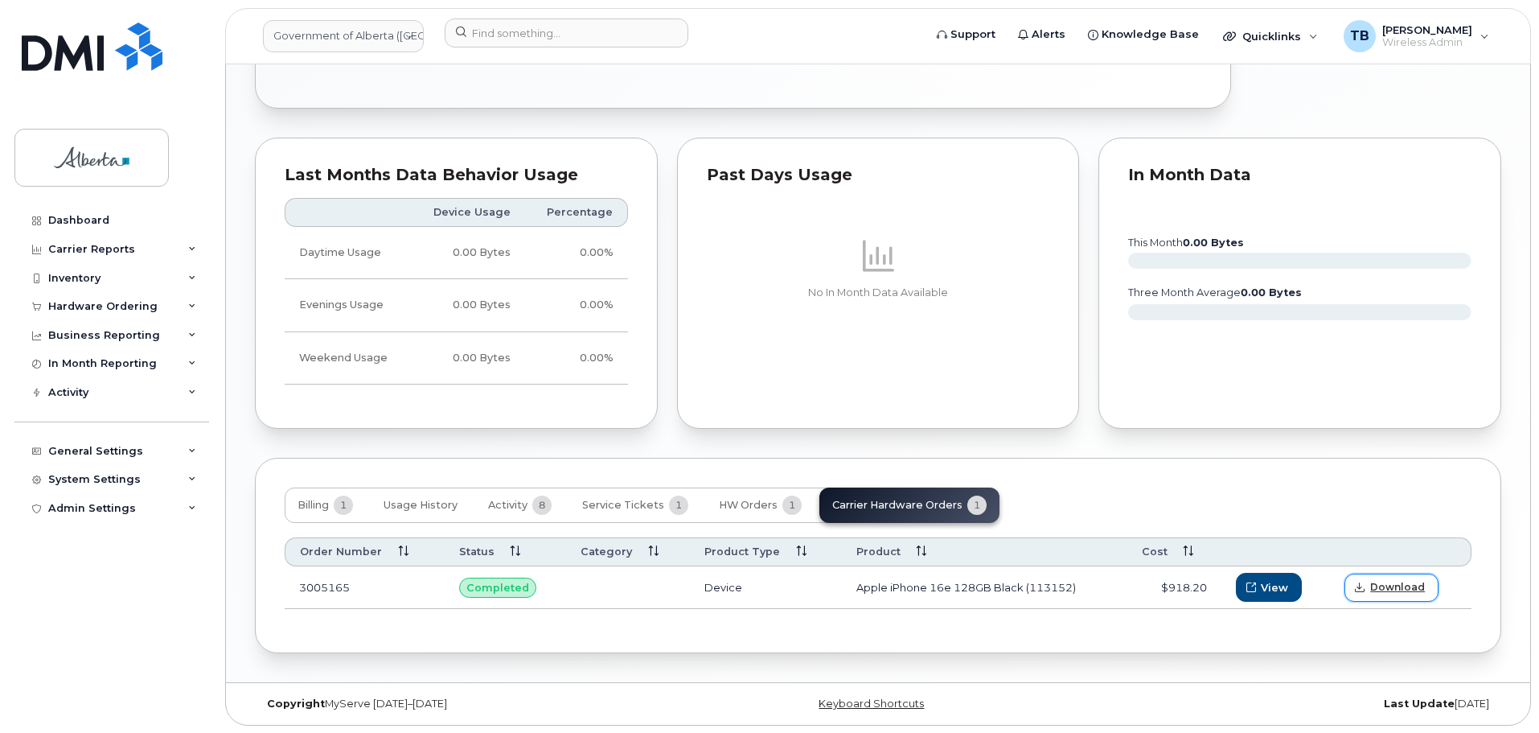
click at [1376, 581] on span "Download" at bounding box center [1397, 587] width 55 height 14
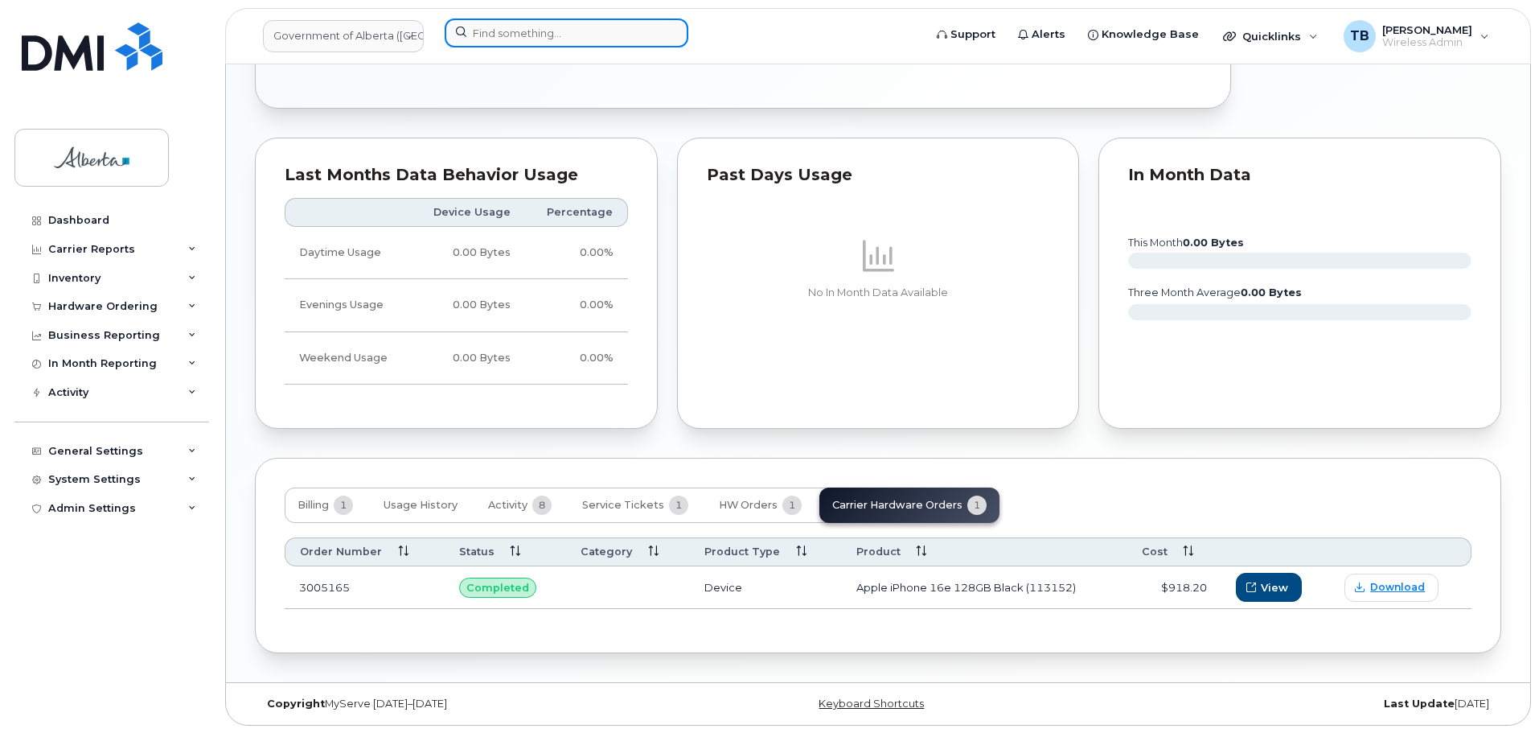
click at [473, 24] on input at bounding box center [567, 32] width 244 height 29
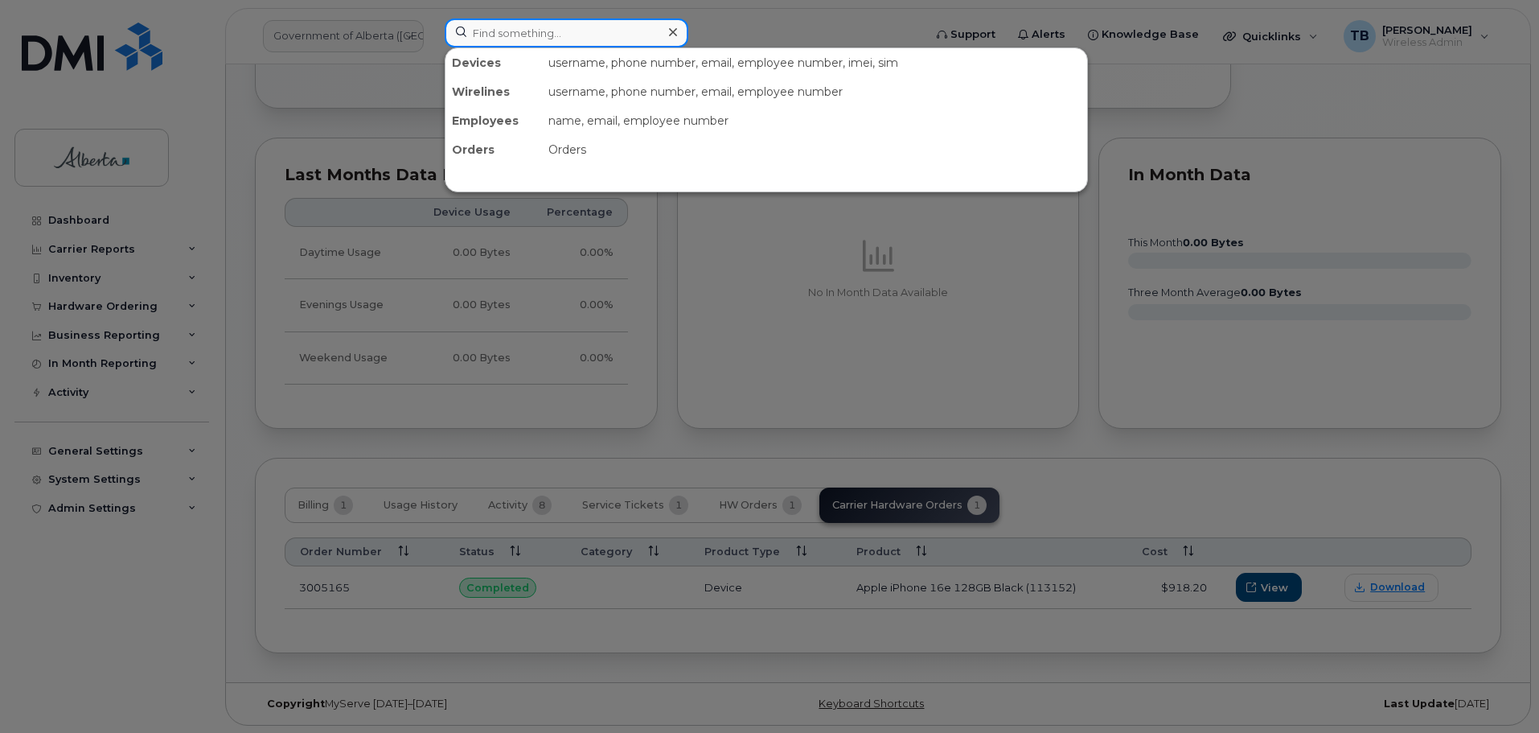
paste input "780 297-8539"
type input "780 297-8539"
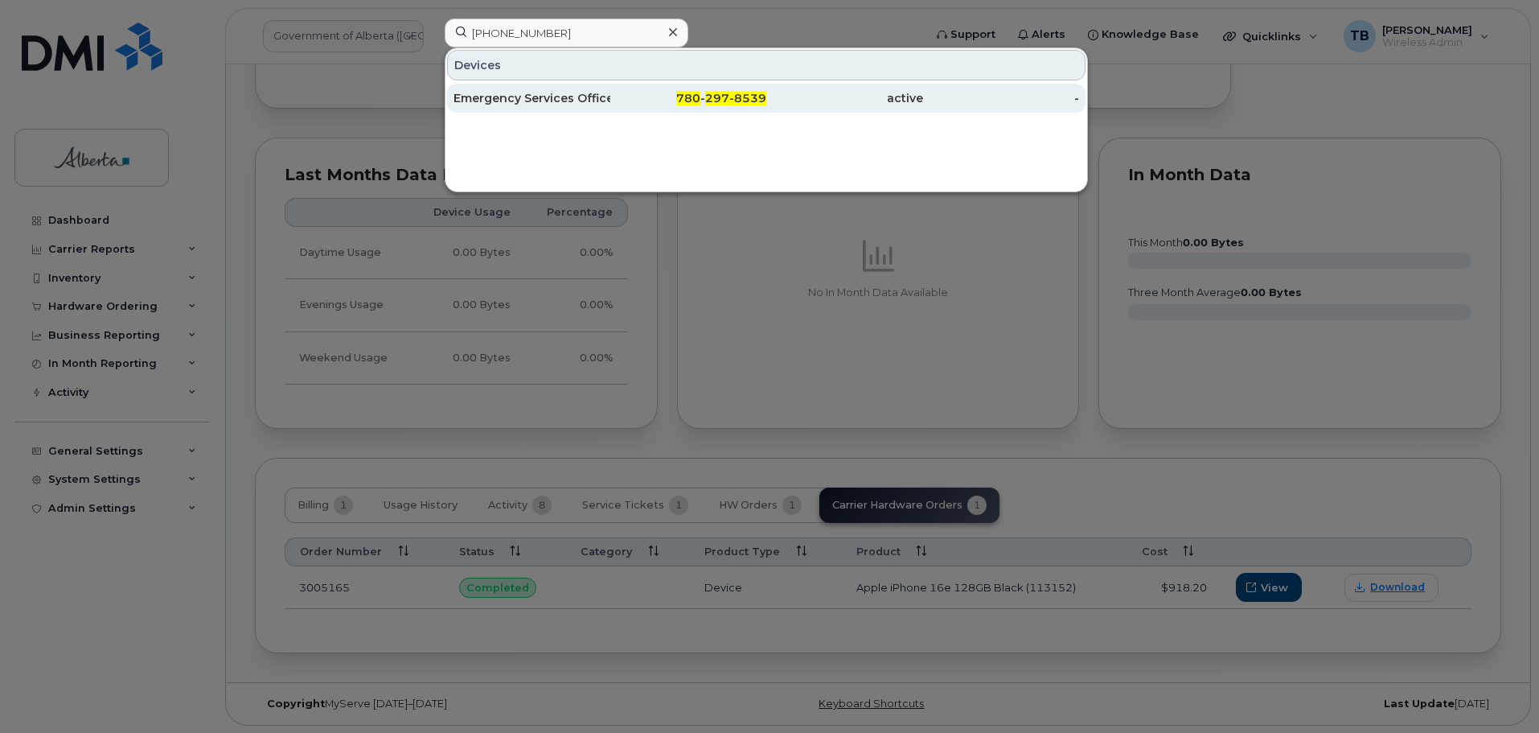
click at [574, 104] on div "Emergency Services Officer Vacant" at bounding box center [532, 98] width 157 height 16
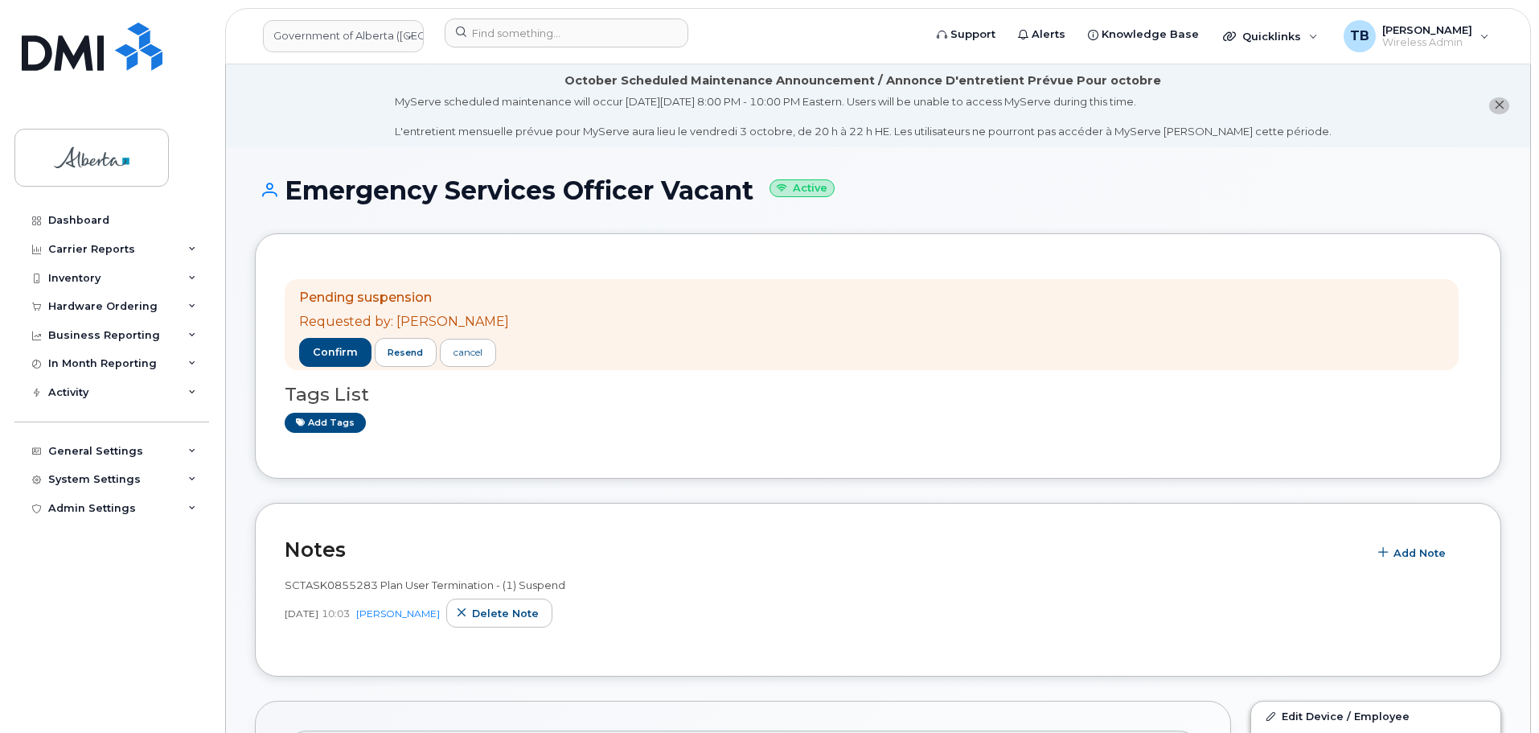
click at [349, 585] on span "SCTASK0855283 Plan User Termination - (1) Suspend" at bounding box center [425, 584] width 281 height 13
copy span "SCTASK0855283"
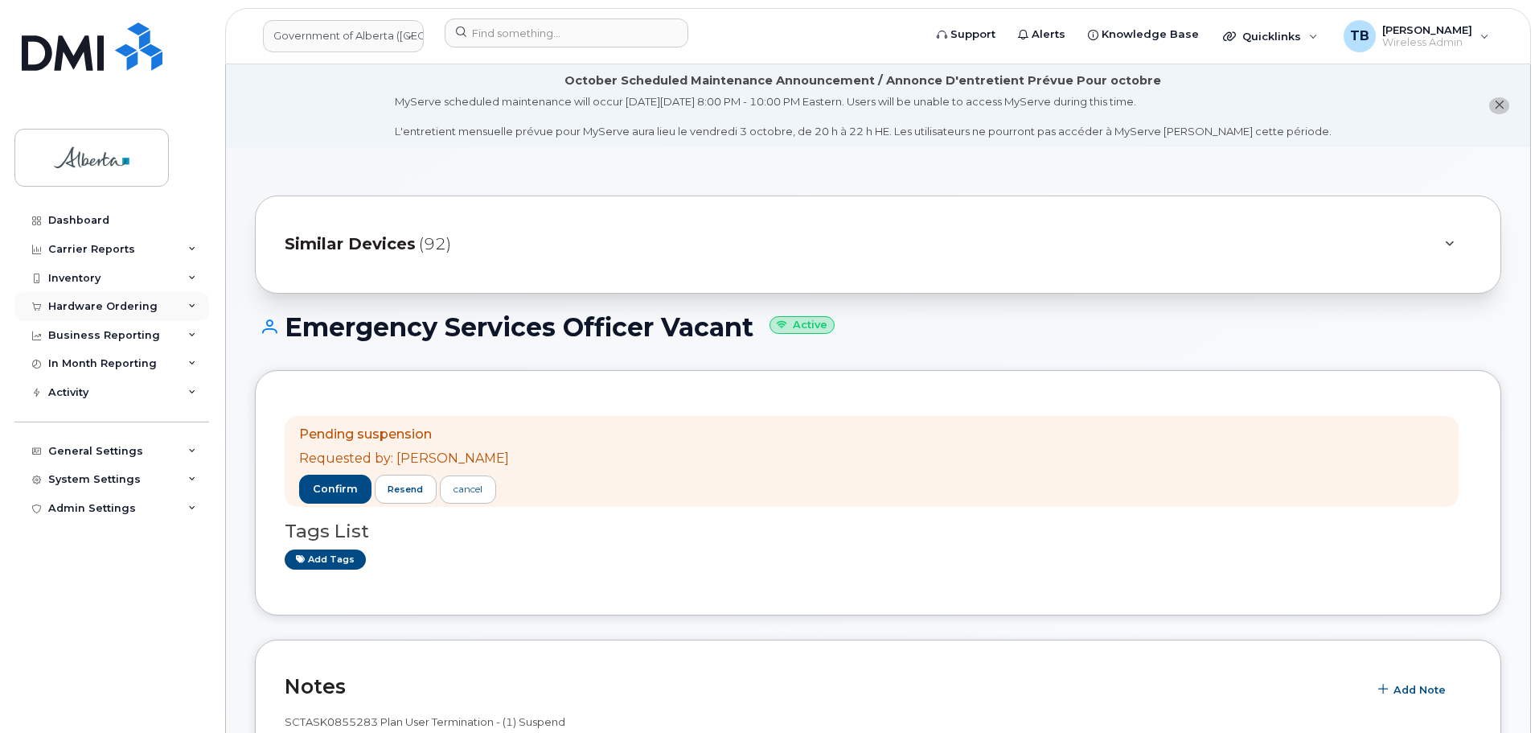
click at [87, 311] on div "Hardware Ordering" at bounding box center [102, 306] width 109 height 13
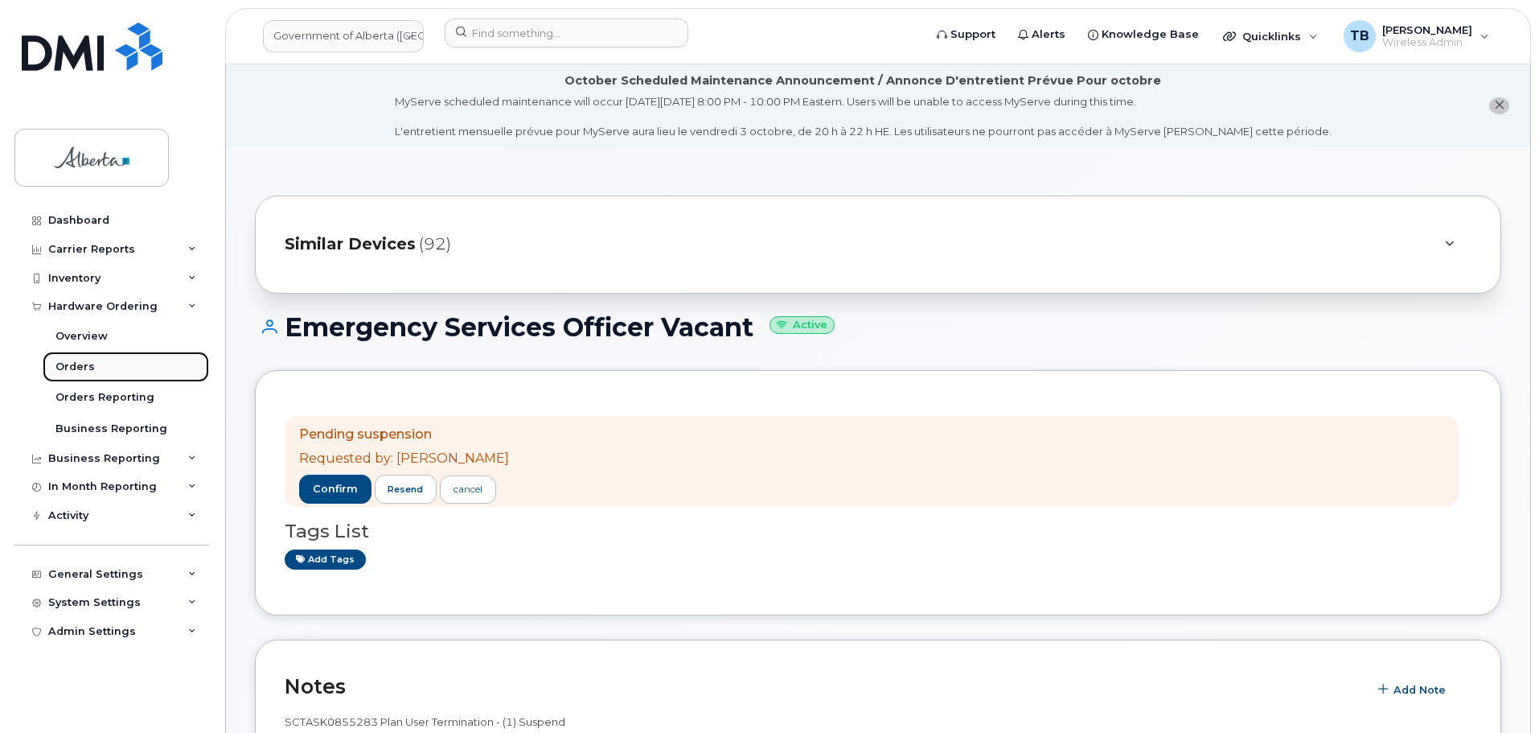
click at [71, 368] on div "Orders" at bounding box center [74, 366] width 39 height 14
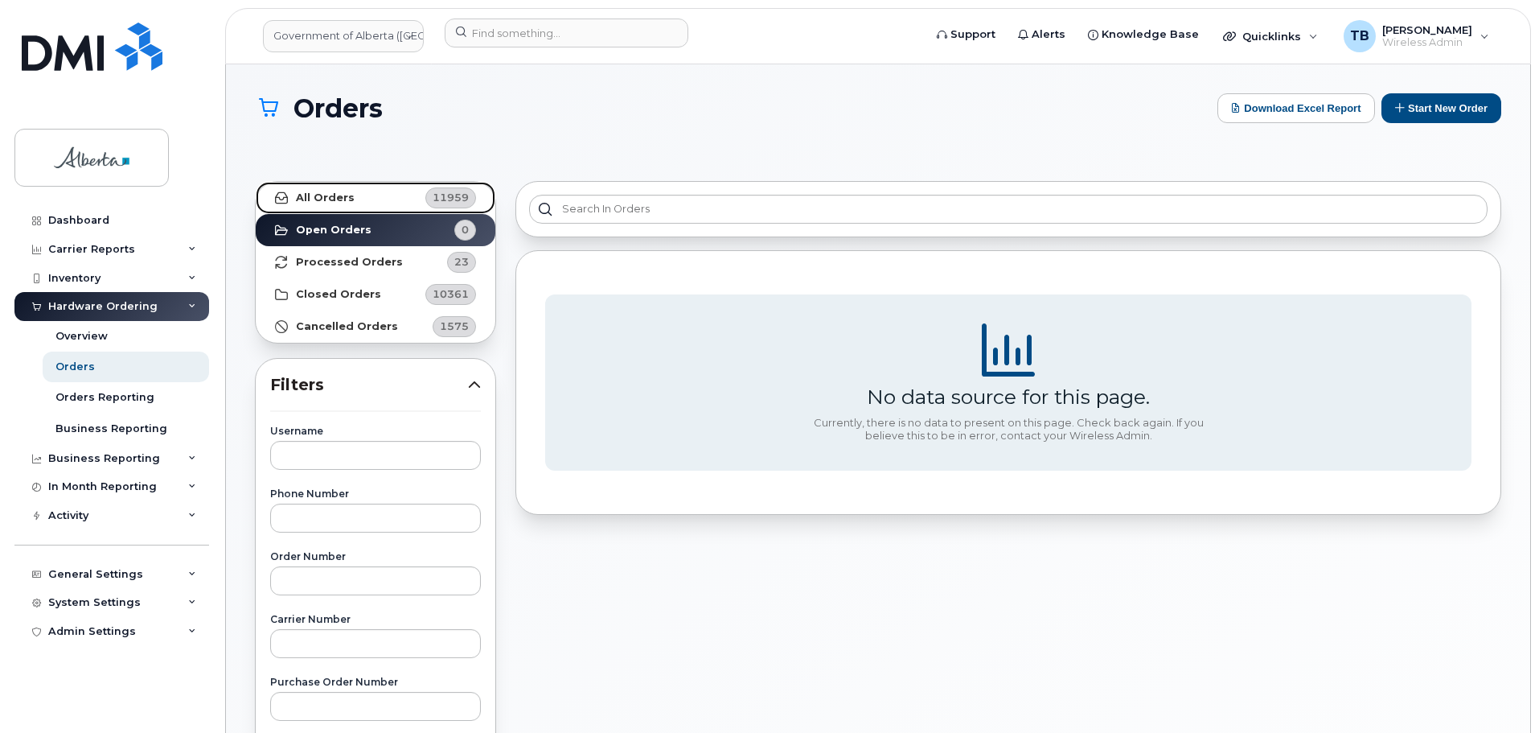
click at [338, 199] on strong "All Orders" at bounding box center [325, 197] width 59 height 13
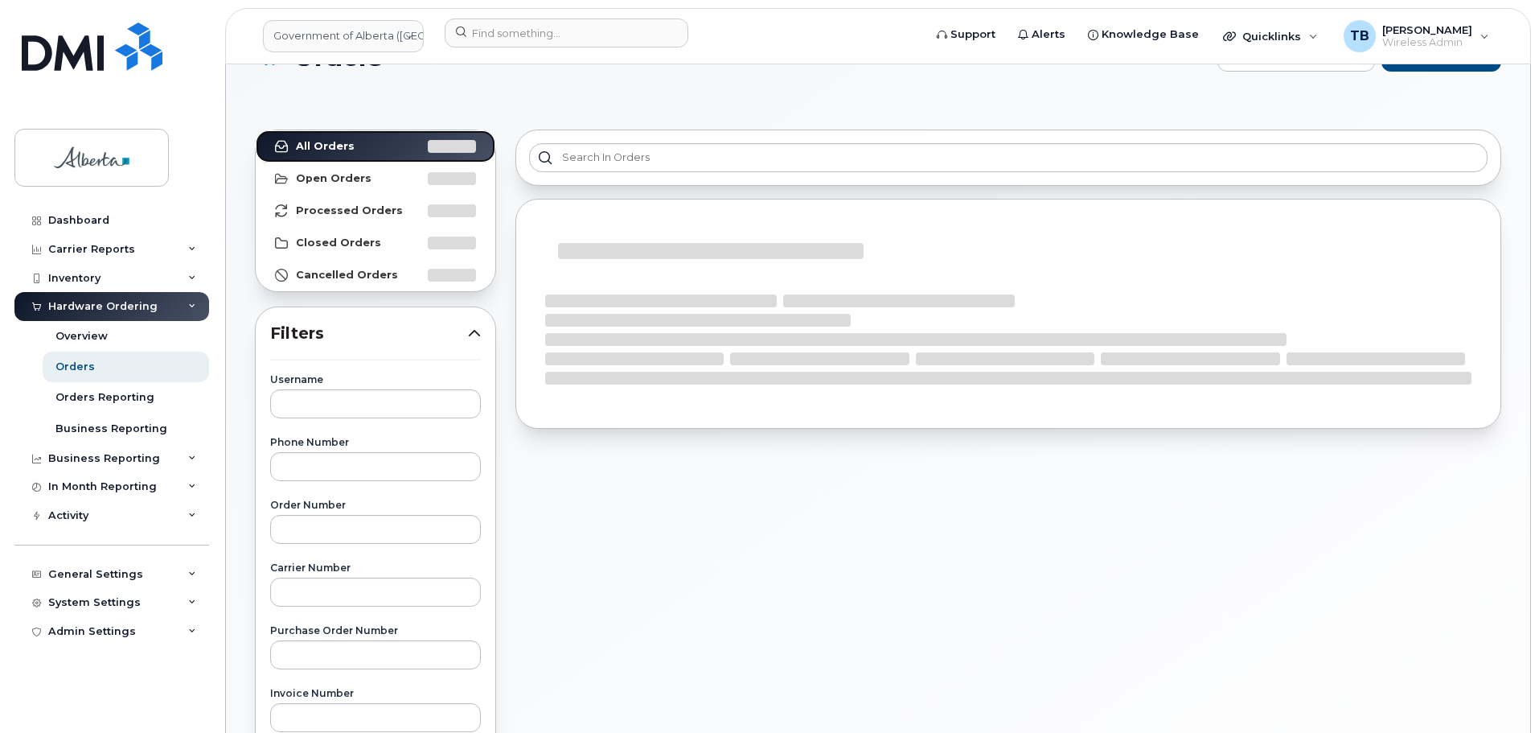
scroll to position [80, 0]
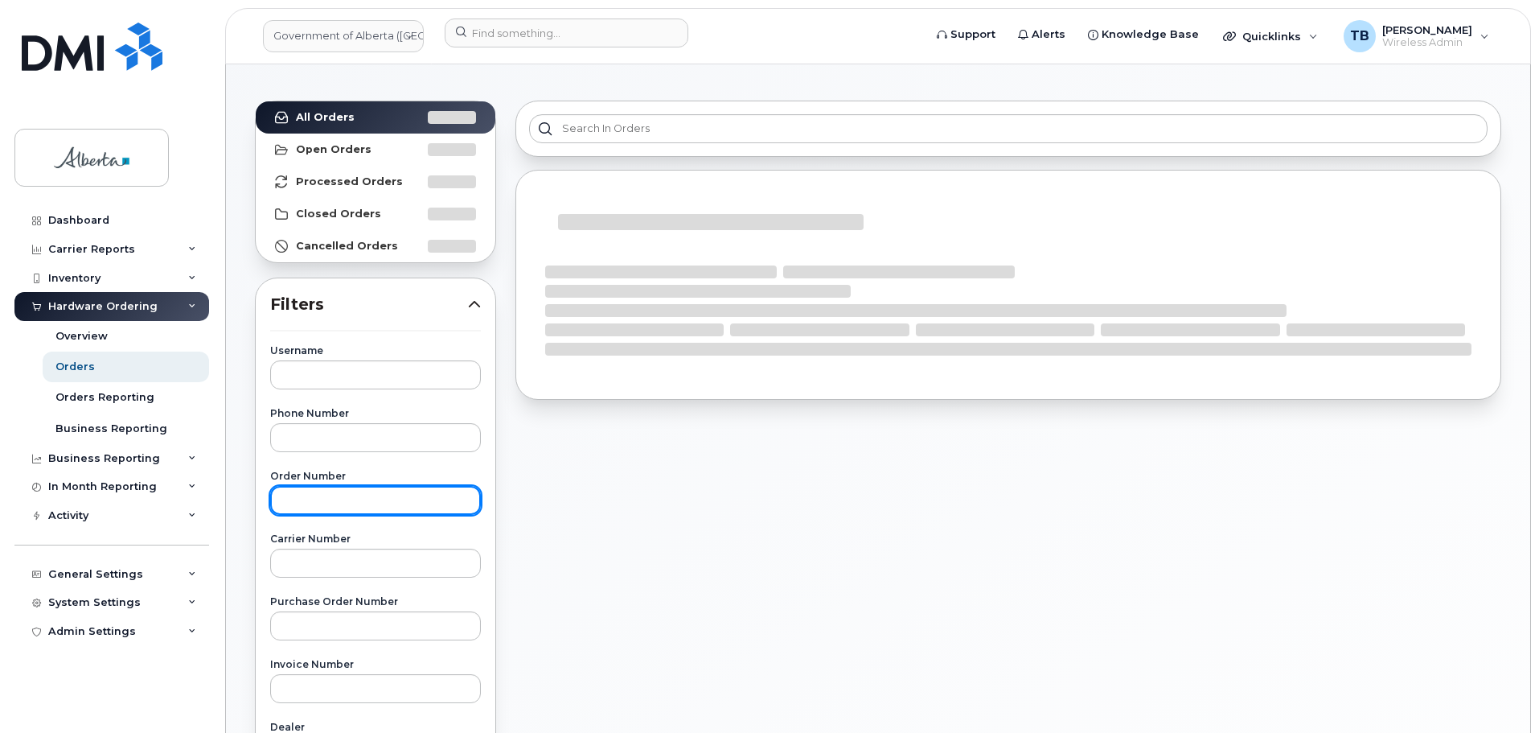
click at [324, 490] on input "text" at bounding box center [375, 500] width 211 height 29
paste input "3022172"
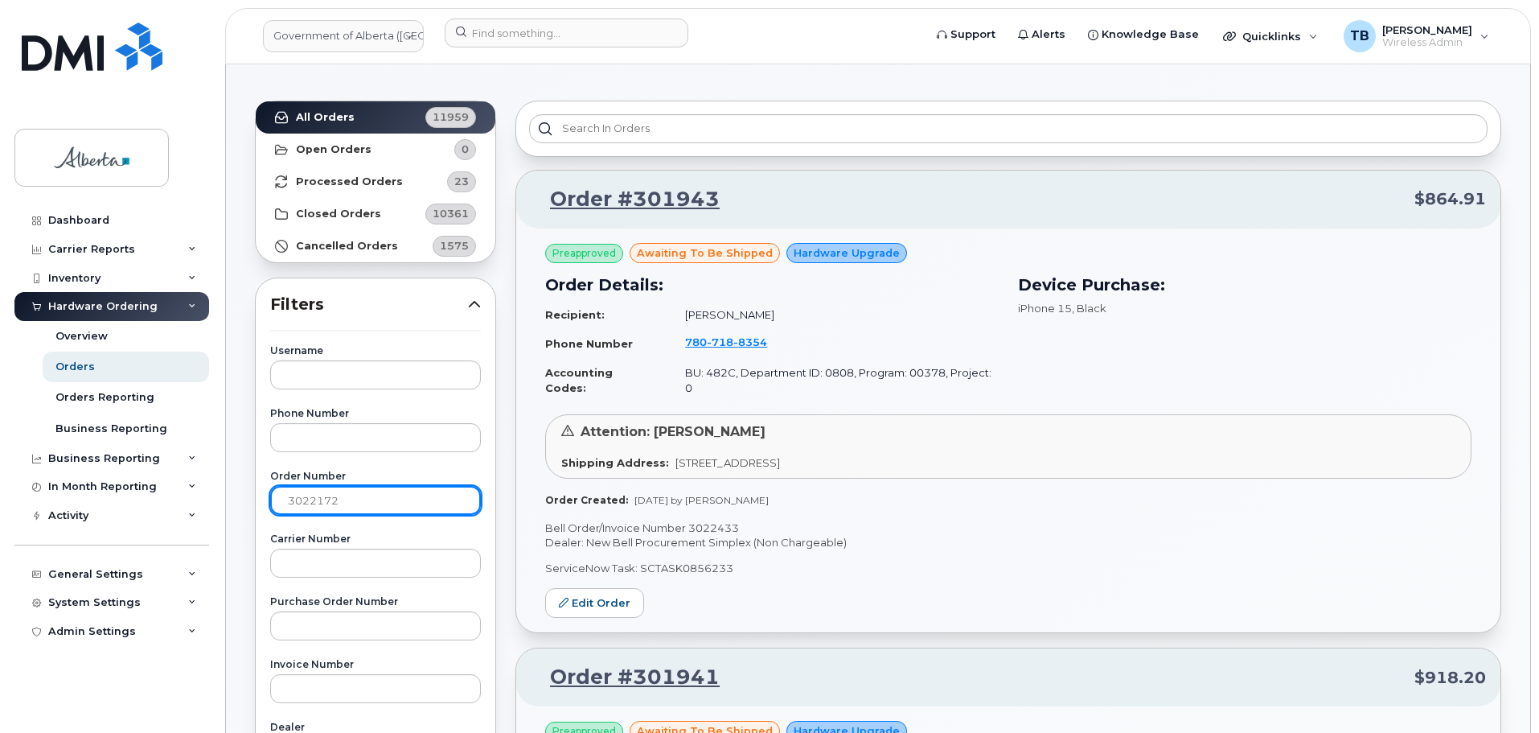
type input "3022172"
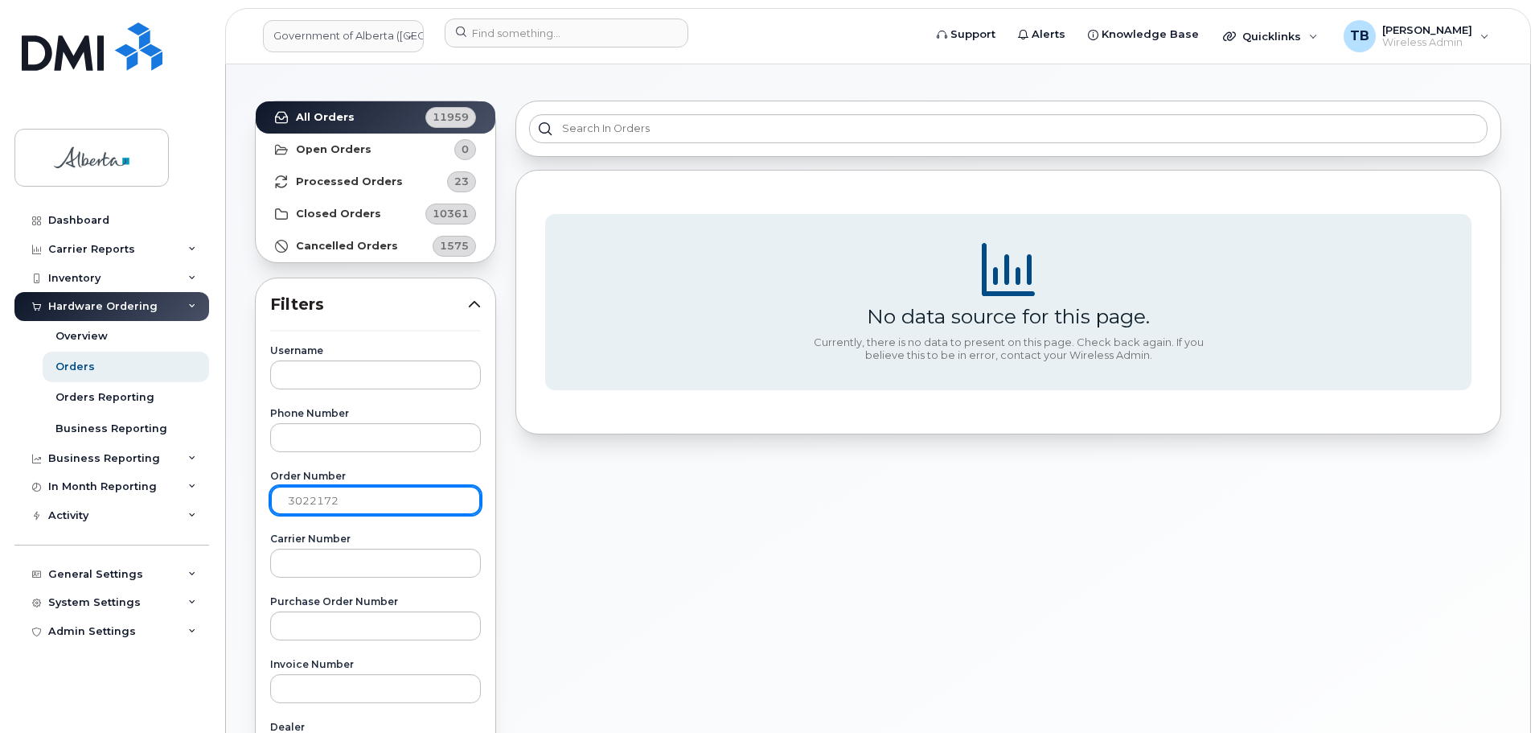
drag, startPoint x: 345, startPoint y: 509, endPoint x: 261, endPoint y: 511, distance: 84.5
click at [260, 511] on div "Username Phone Number Order Number 3022172 Carrier Number Purchase Order Number…" at bounding box center [375, 712] width 249 height 733
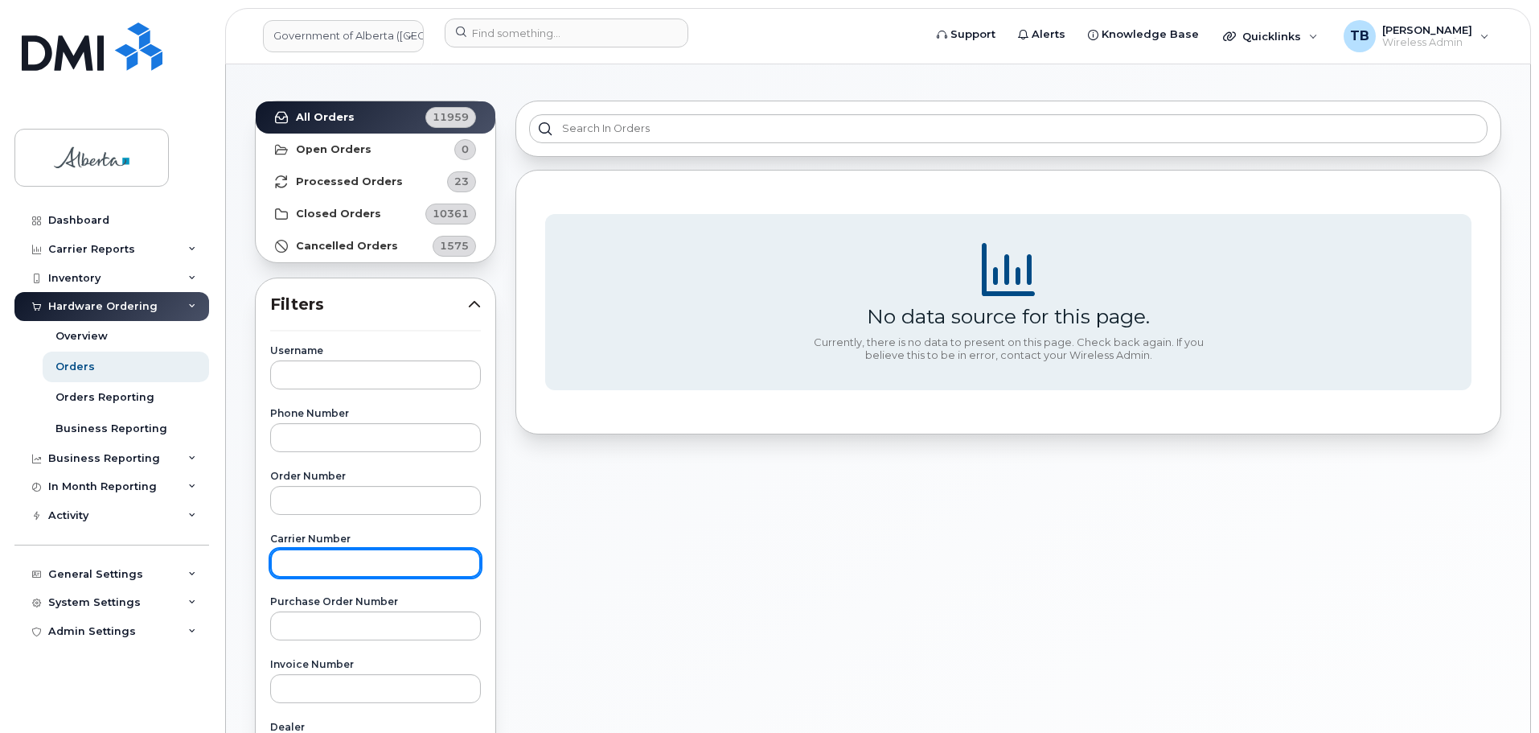
click at [296, 565] on input "text" at bounding box center [375, 562] width 211 height 29
paste input "3022172"
click at [310, 121] on strong "All Orders" at bounding box center [325, 117] width 59 height 13
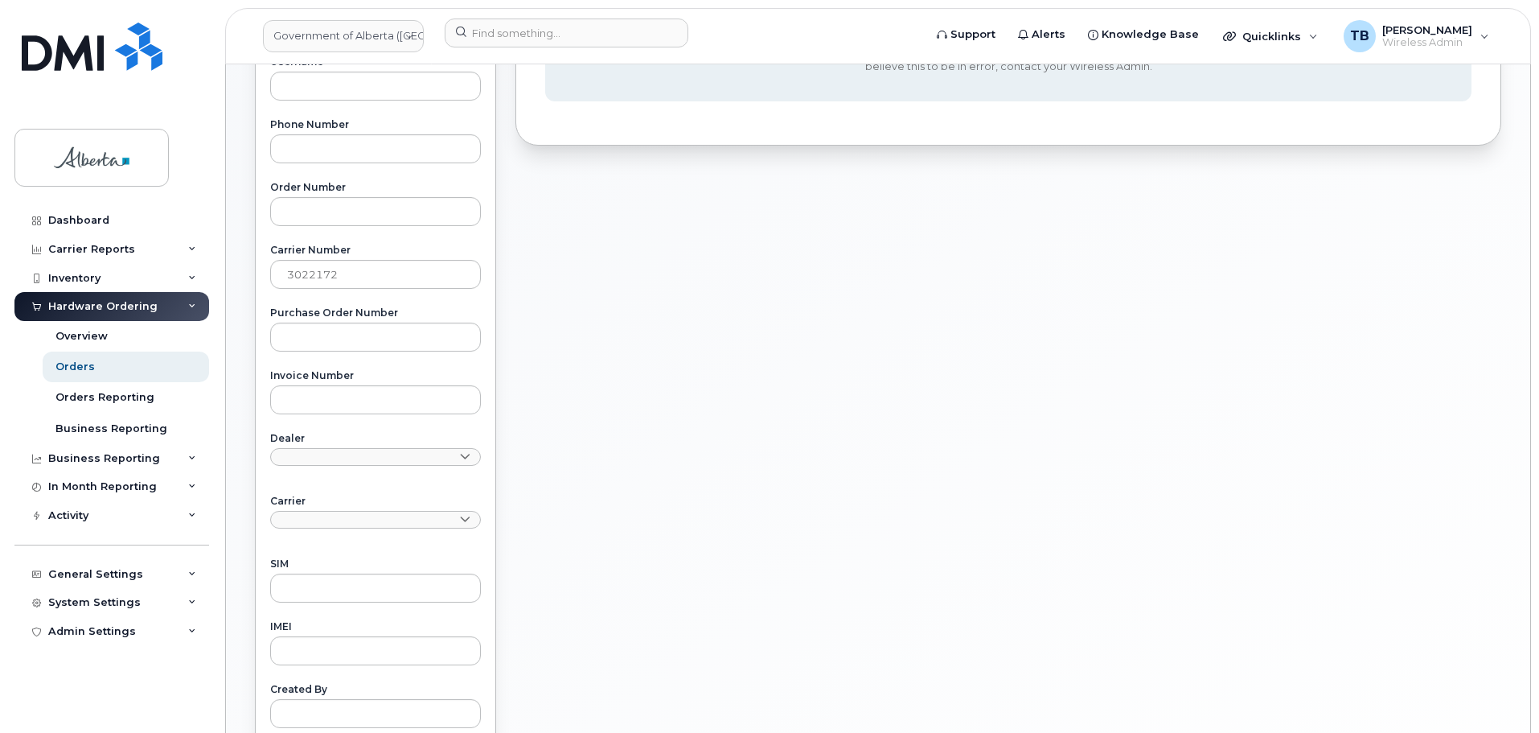
scroll to position [402, 0]
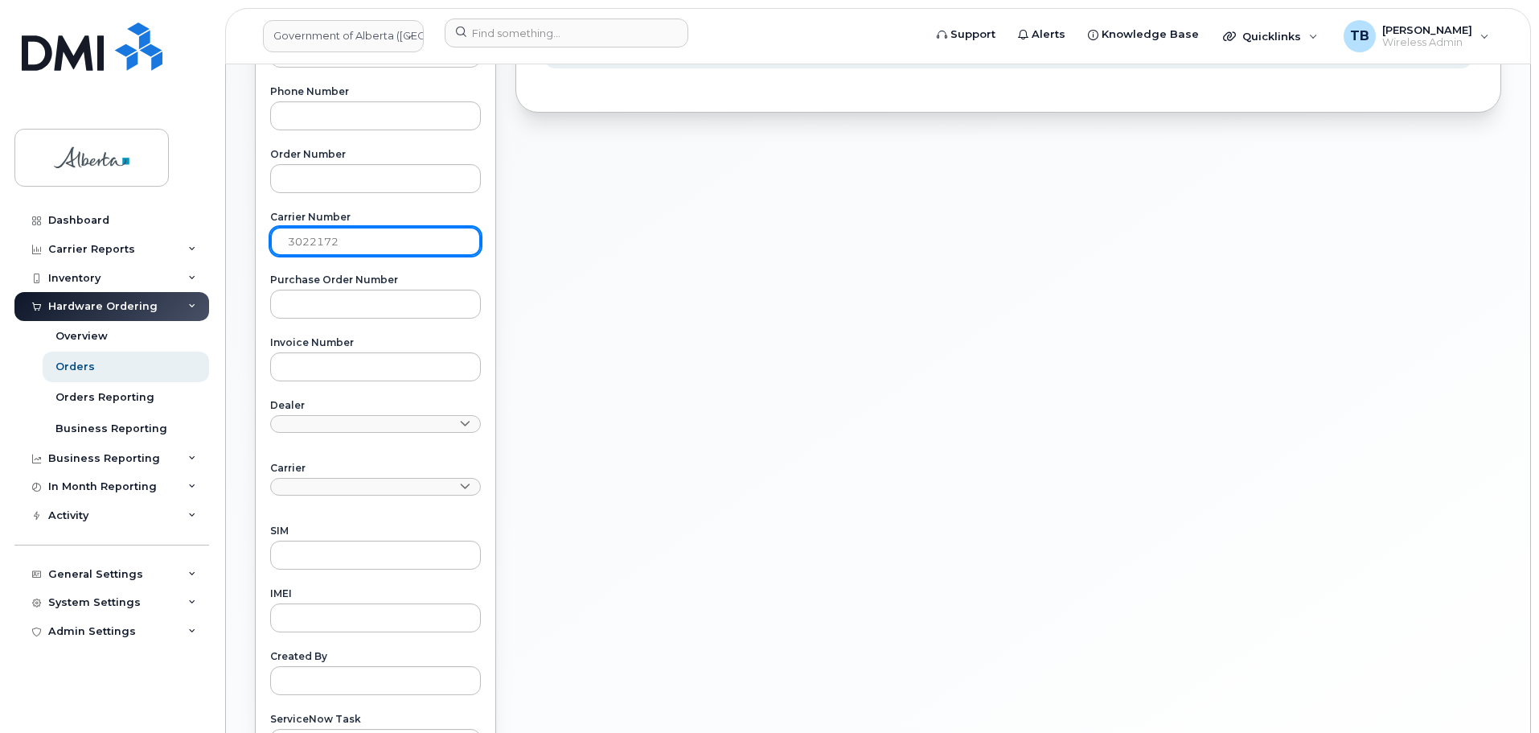
drag, startPoint x: 284, startPoint y: 241, endPoint x: 260, endPoint y: 243, distance: 24.2
click at [260, 243] on div "Username Phone Number Order Number Carrier Number 3022172 Purchase Order Number…" at bounding box center [375, 390] width 249 height 733
type input "3022172"
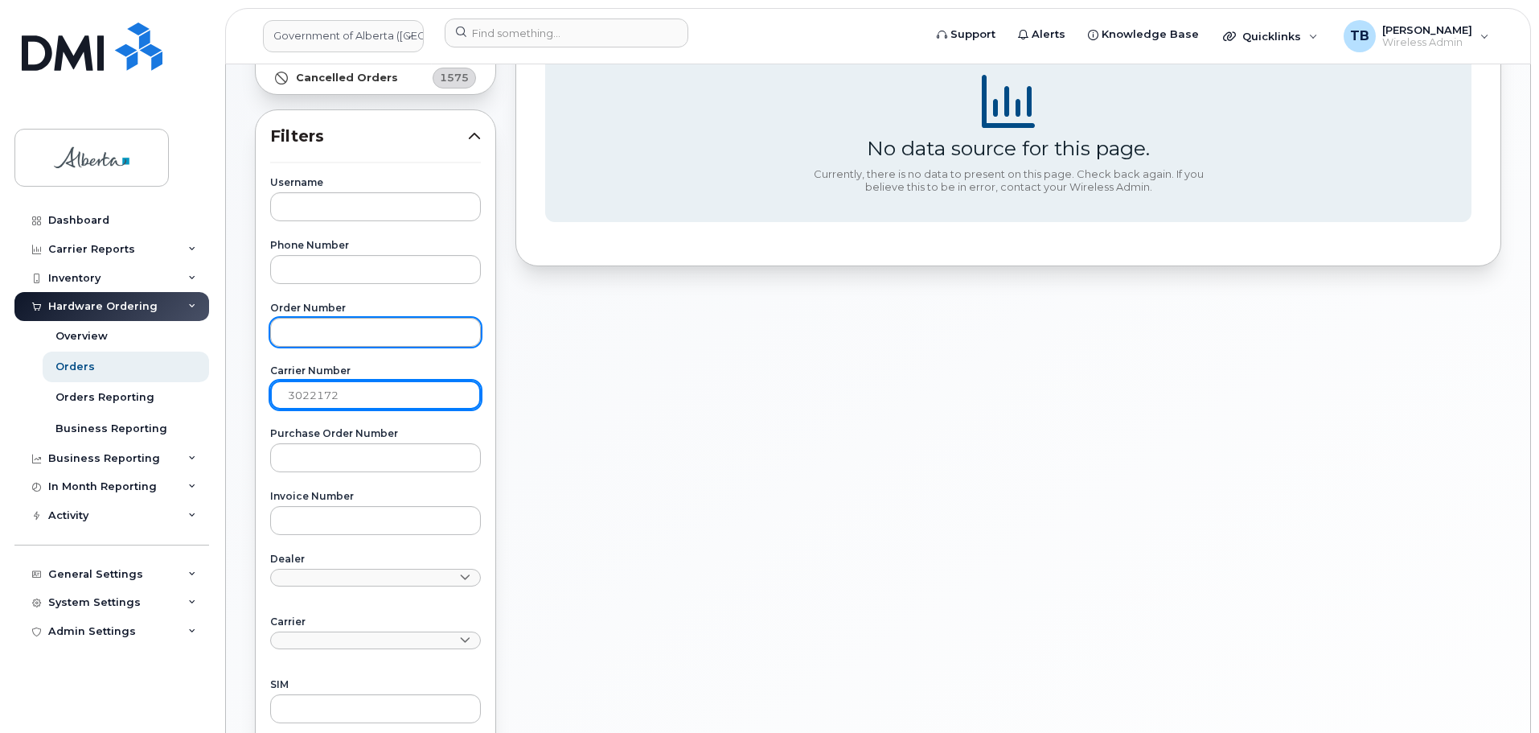
scroll to position [241, 0]
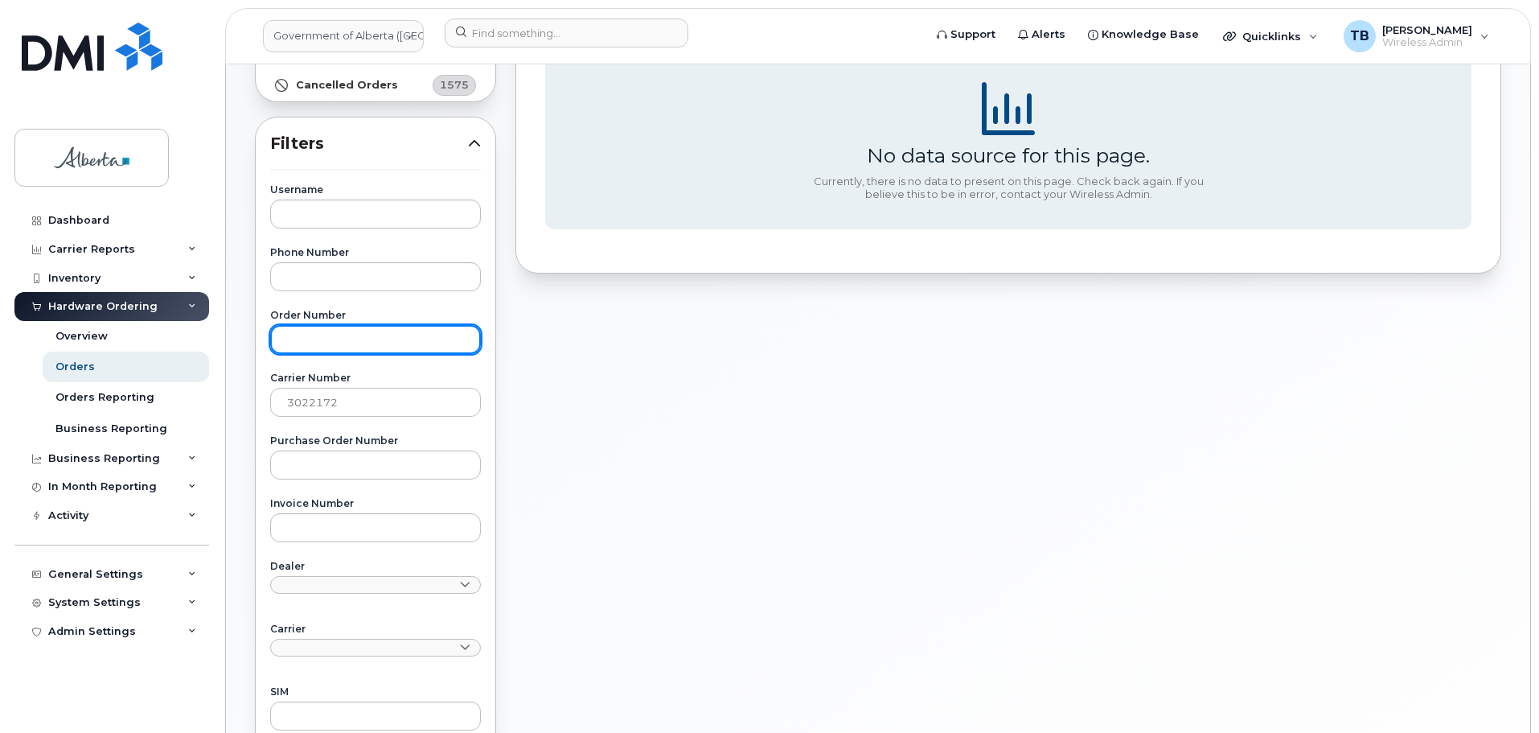
click at [347, 335] on input "text" at bounding box center [375, 339] width 211 height 29
paste input "3022172"
type input "3022172"
drag, startPoint x: 348, startPoint y: 417, endPoint x: 255, endPoint y: 403, distance: 94.4
click at [255, 403] on div "Username Phone Number Order Number 3022172 Carrier Number 3022172 Purchase Orde…" at bounding box center [375, 551] width 249 height 733
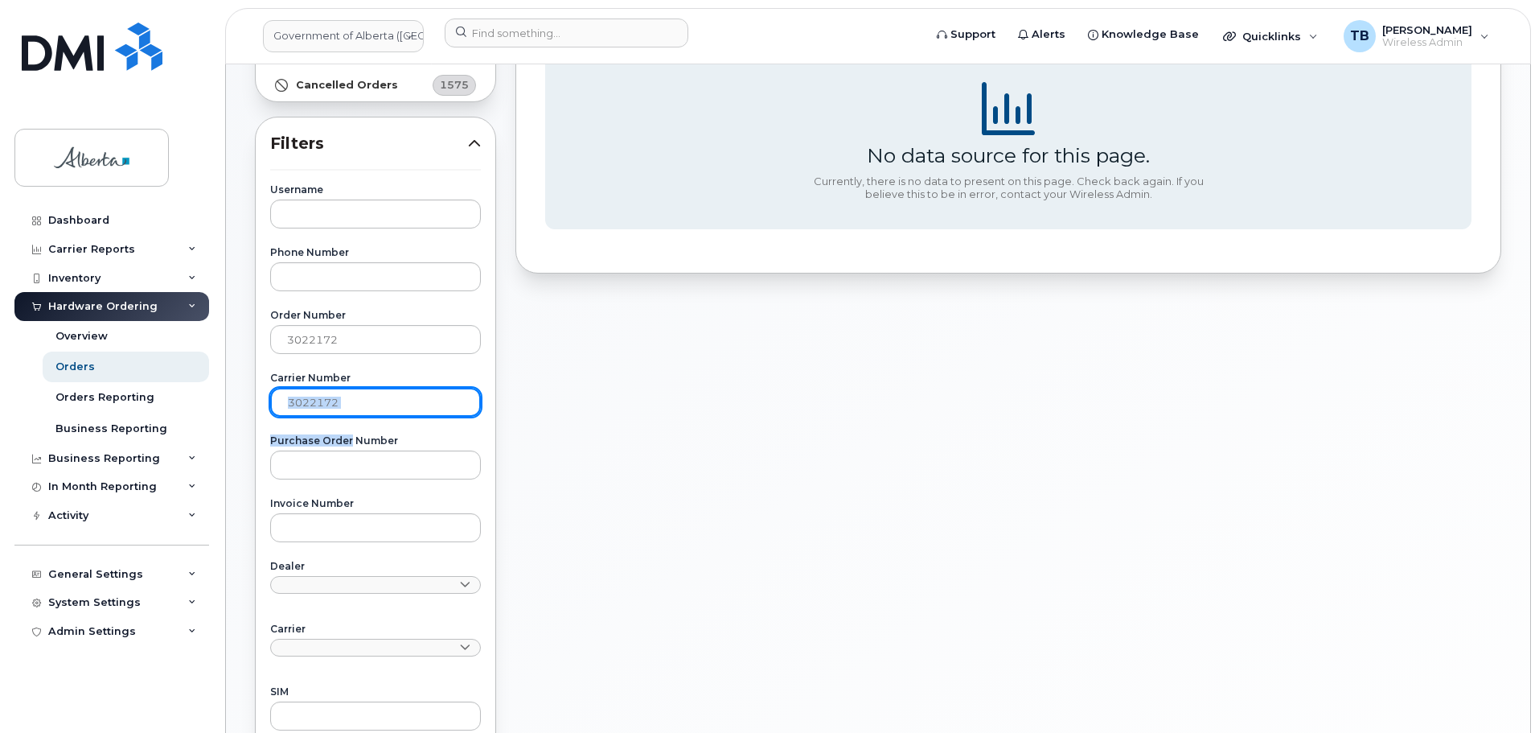
click at [348, 398] on input "3022172" at bounding box center [375, 402] width 211 height 29
drag, startPoint x: 348, startPoint y: 398, endPoint x: 258, endPoint y: 396, distance: 90.1
click at [258, 396] on div "Username Phone Number Order Number 3022172 Carrier Number 3022172 Purchase Orde…" at bounding box center [375, 551] width 249 height 733
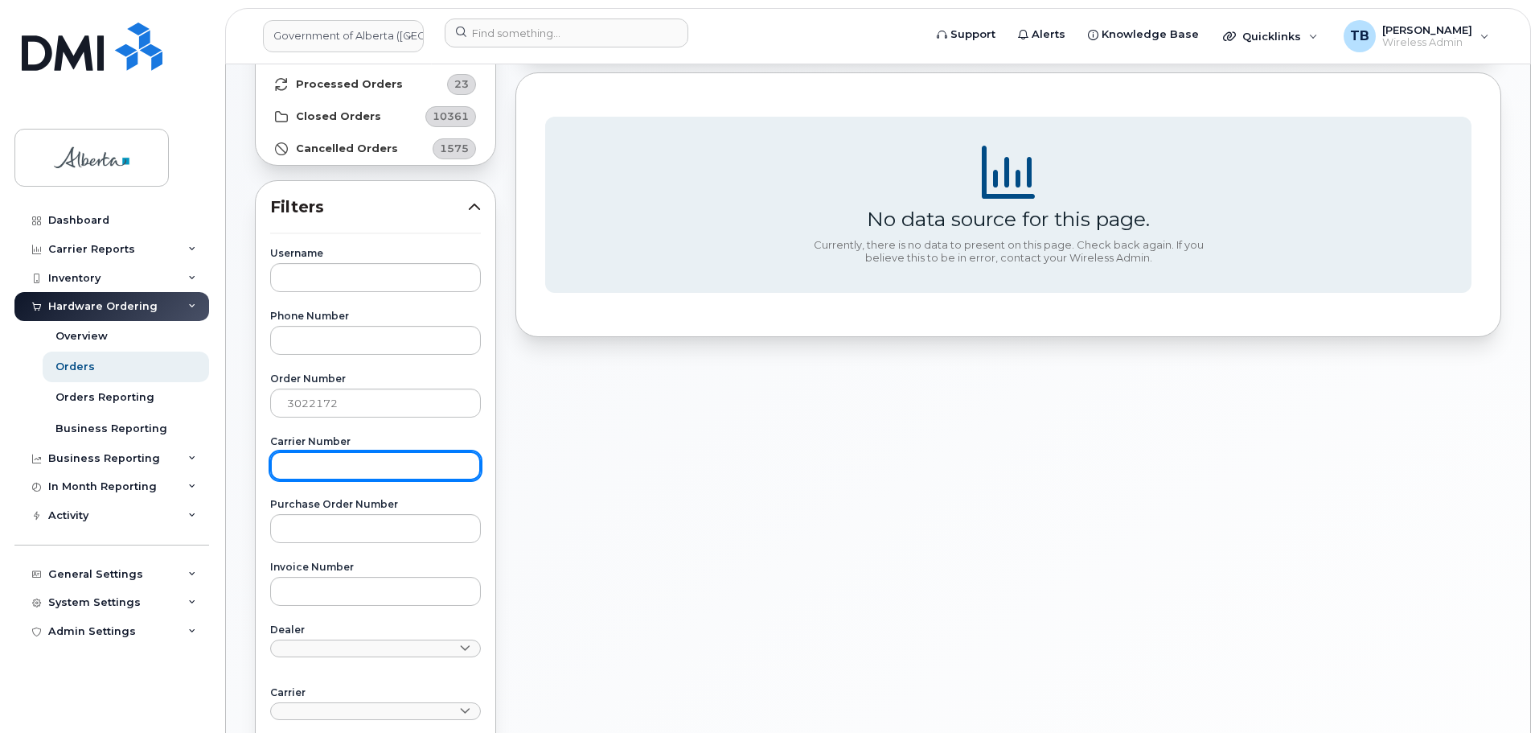
scroll to position [80, 0]
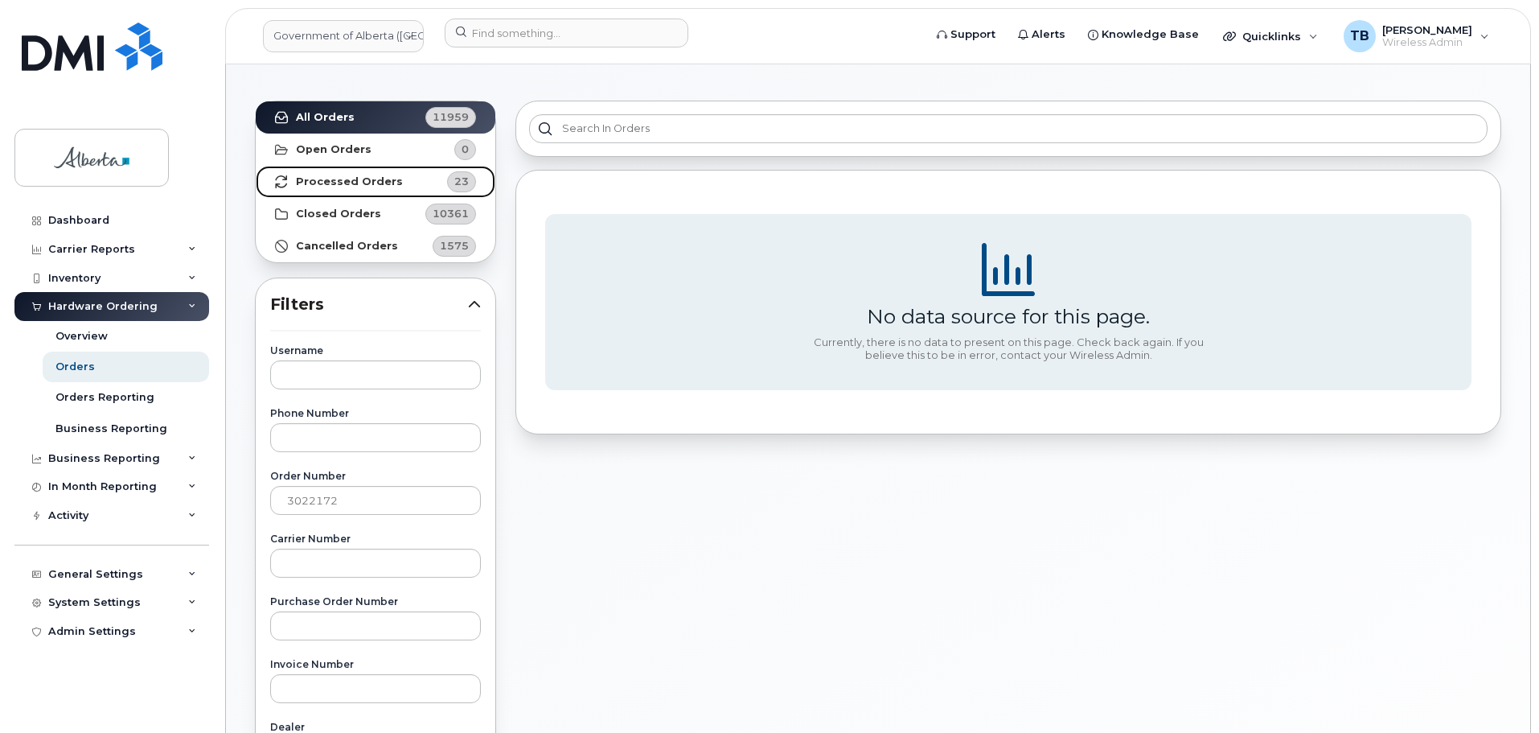
click at [336, 178] on strong "Processed Orders" at bounding box center [349, 181] width 107 height 13
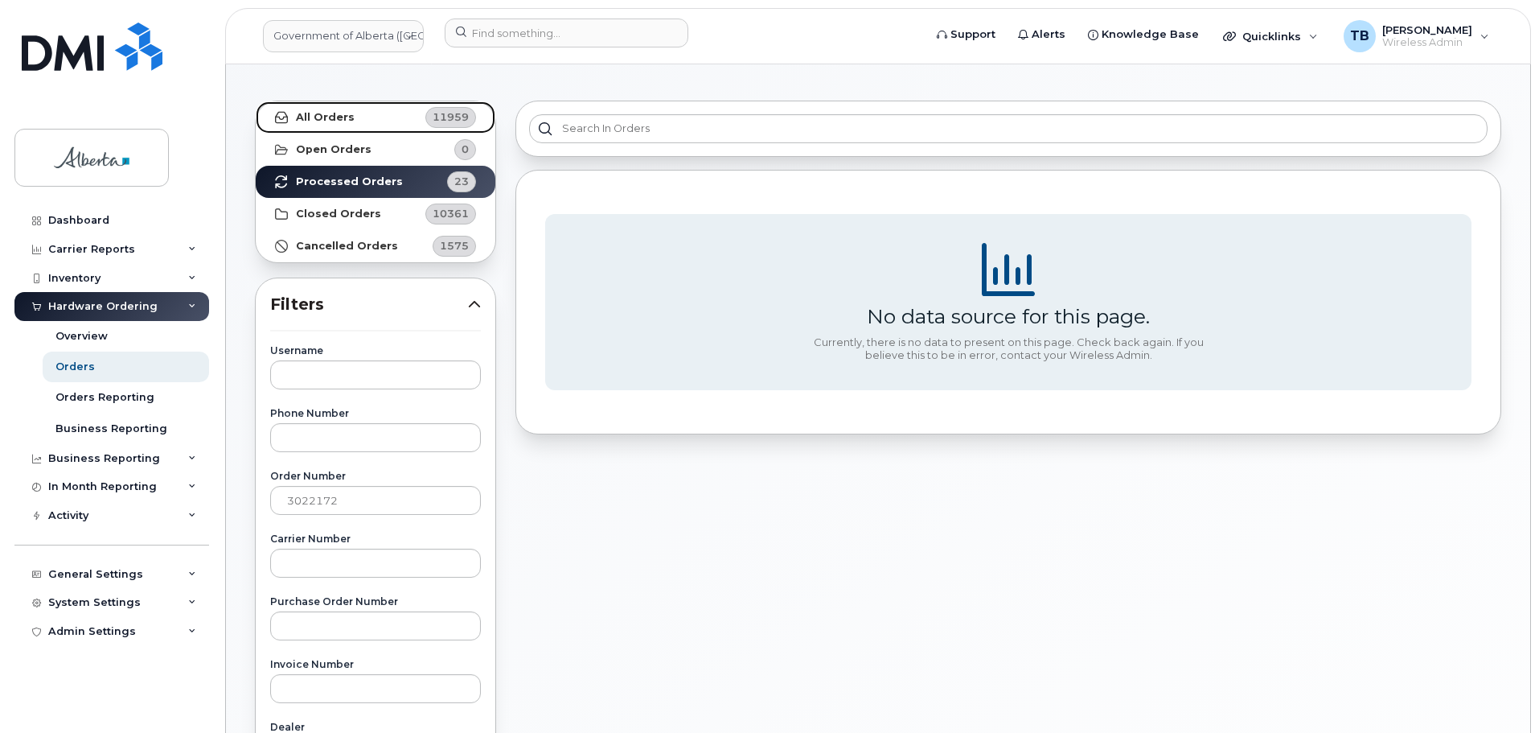
drag, startPoint x: 321, startPoint y: 111, endPoint x: 316, endPoint y: 124, distance: 13.7
click at [321, 111] on strong "All Orders" at bounding box center [325, 117] width 59 height 13
